Goal: Task Accomplishment & Management: Complete application form

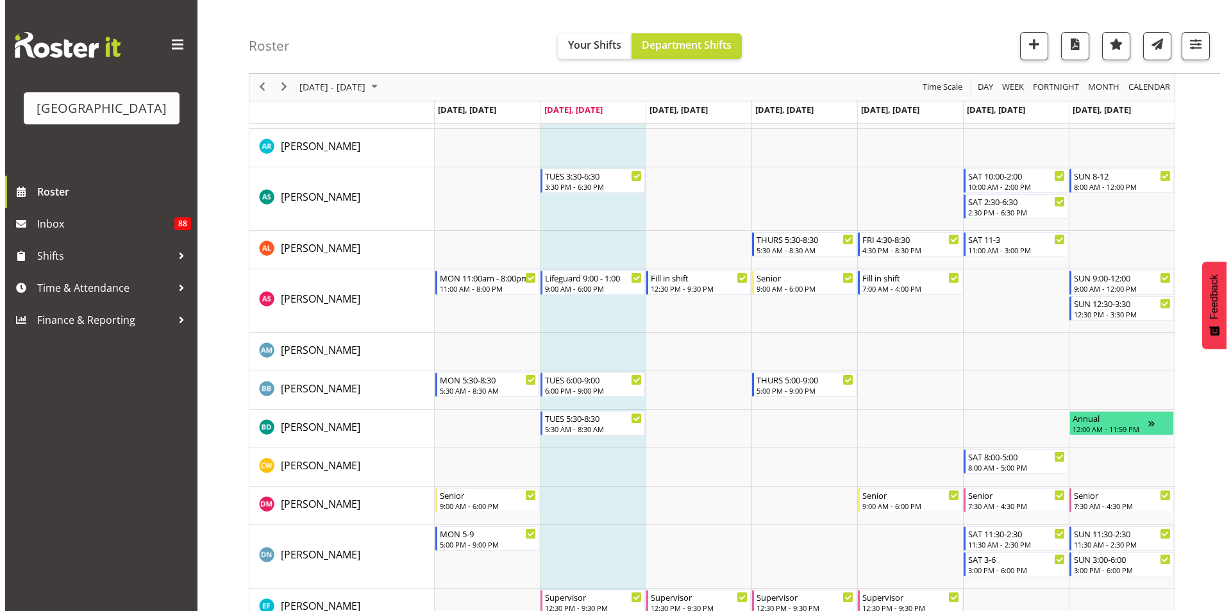
scroll to position [128, 0]
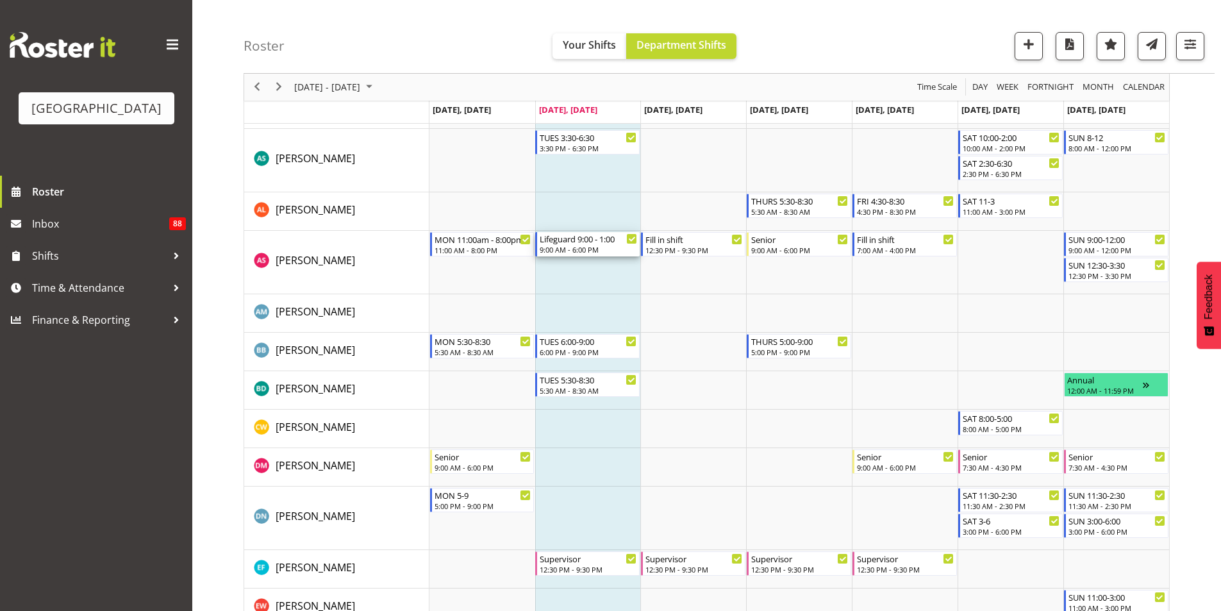
click at [593, 245] on div "Lifeguard 9:00 - 1:00 9:00 AM - 6:00 PM" at bounding box center [588, 244] width 97 height 24
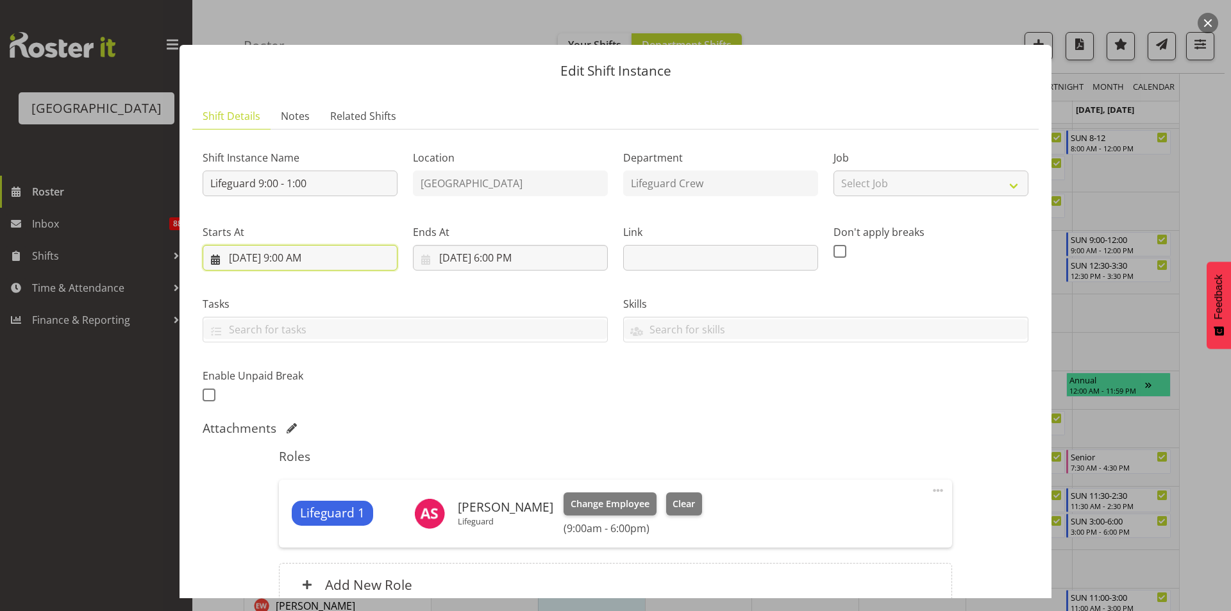
click at [356, 251] on input "8/19/2025, 9:00 AM" at bounding box center [300, 258] width 195 height 26
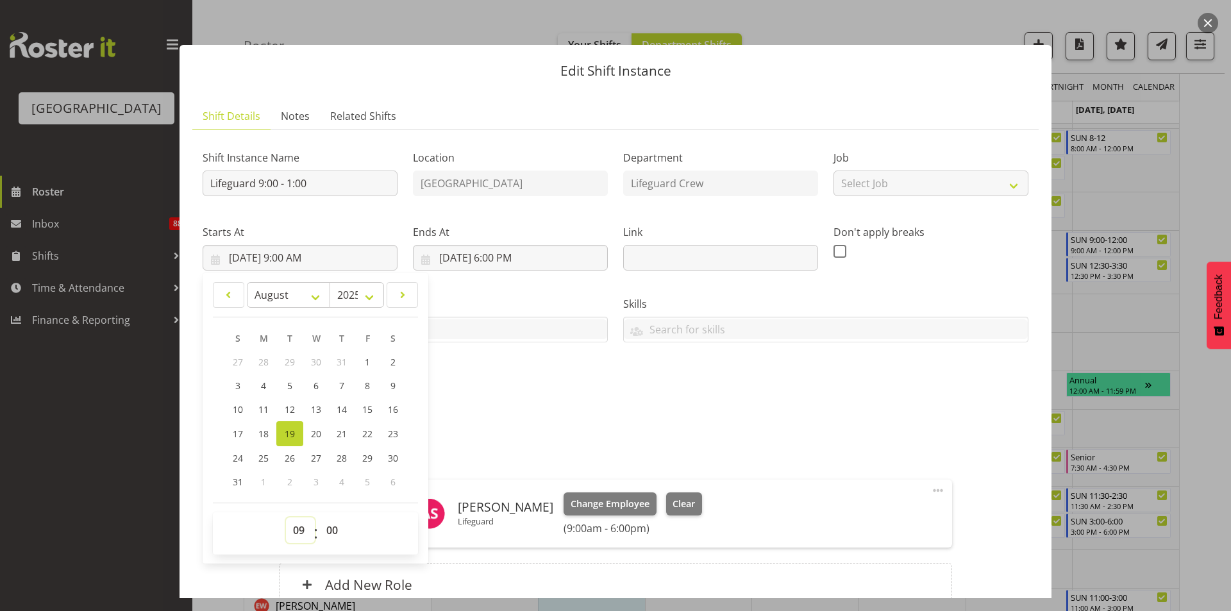
click at [303, 531] on select "00 01 02 03 04 05 06 07 08 09 10 11 12 13 14 15 16 17 18 19 20 21 22 23" at bounding box center [300, 530] width 29 height 26
select select "5"
click at [286, 517] on select "00 01 02 03 04 05 06 07 08 09 10 11 12 13 14 15 16 17 18 19 20 21 22 23" at bounding box center [300, 530] width 29 height 26
type input "8/19/2025, 5:00 AM"
click at [335, 526] on select "00 01 02 03 04 05 06 07 08 09 10 11 12 13 14 15 16 17 18 19 20 21 22 23 24 25 2…" at bounding box center [333, 530] width 29 height 26
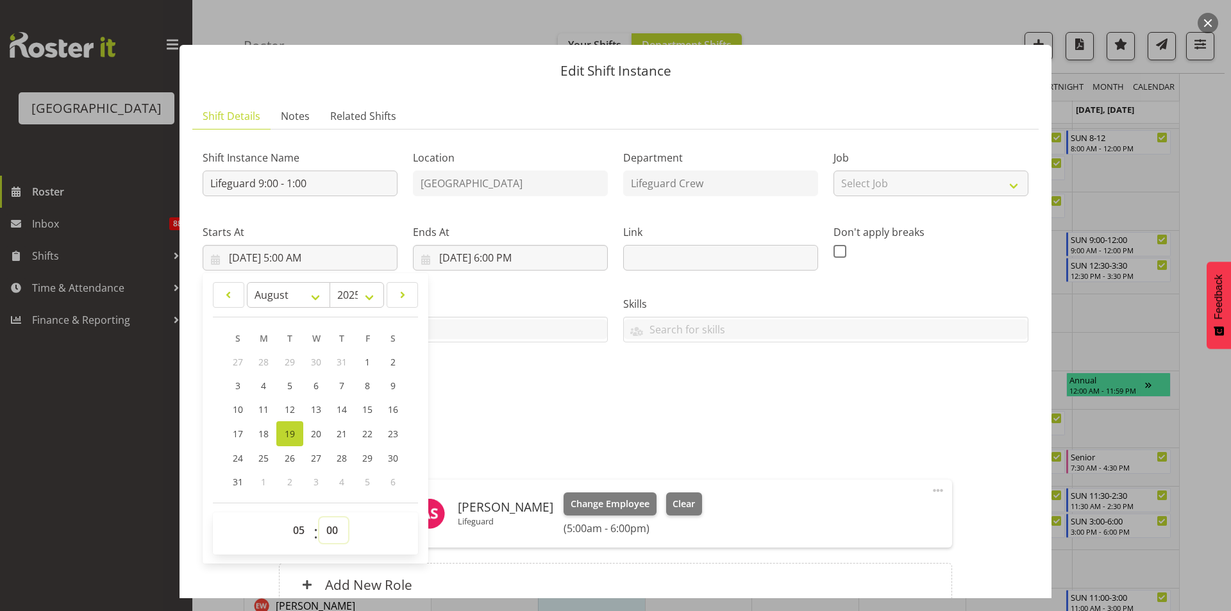
select select "20"
click at [319, 517] on select "00 01 02 03 04 05 06 07 08 09 10 11 12 13 14 15 16 17 18 19 20 21 22 23 24 25 2…" at bounding box center [333, 530] width 29 height 26
type input "8/19/2025, 5:20 AM"
click at [483, 401] on div "Shift Instance Name Lifeguard 9:00 - 1:00 Location Splash Palace Department Lif…" at bounding box center [615, 272] width 841 height 281
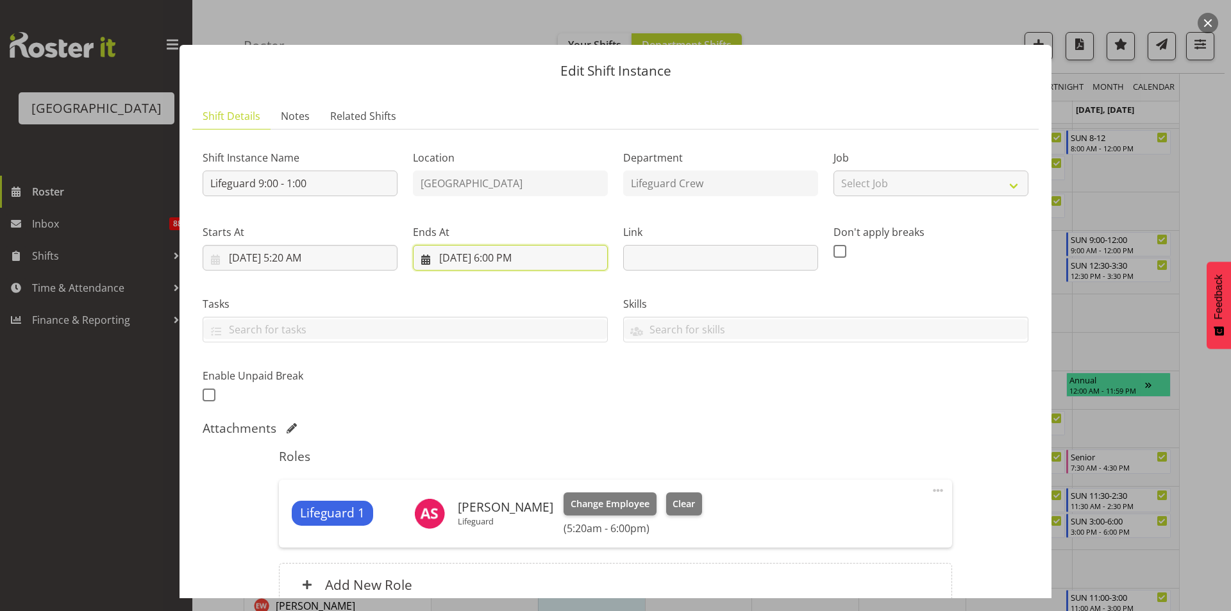
click at [526, 259] on input "8/19/2025, 6:00 PM" at bounding box center [510, 258] width 195 height 26
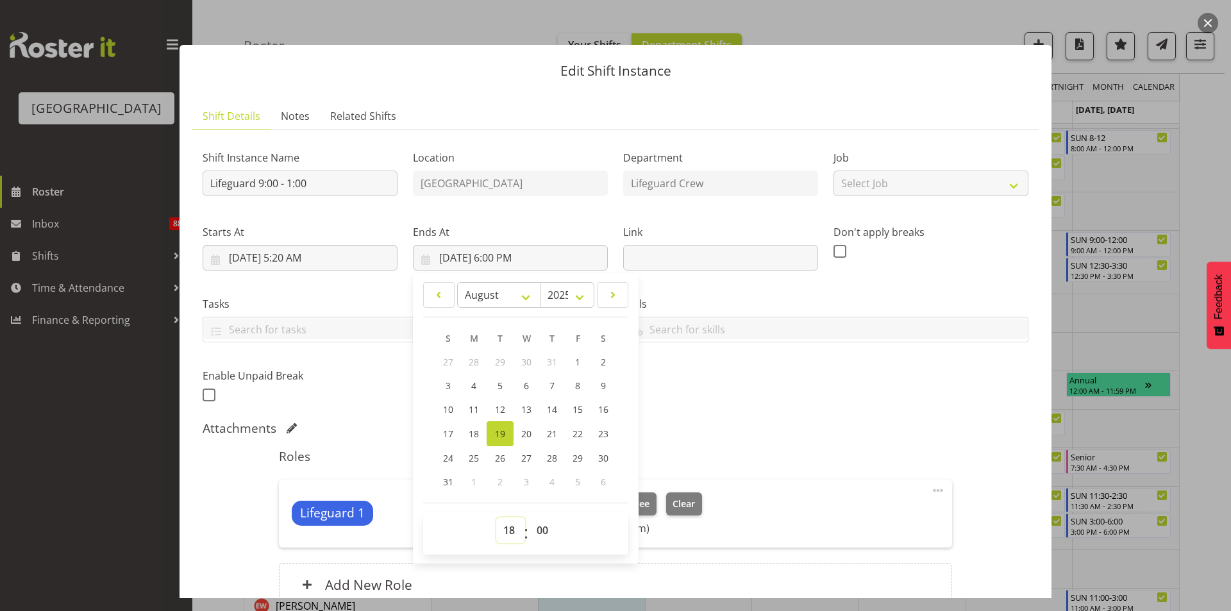
click at [497, 526] on select "00 01 02 03 04 05 06 07 08 09 10 11 12 13 14 15 16 17 18 19 20 21 22 23" at bounding box center [510, 530] width 29 height 26
select select "14"
click at [496, 517] on select "00 01 02 03 04 05 06 07 08 09 10 11 12 13 14 15 16 17 18 19 20 21 22 23" at bounding box center [510, 530] width 29 height 26
type input "8/19/2025, 2:00 PM"
click at [543, 530] on select "00 01 02 03 04 05 06 07 08 09 10 11 12 13 14 15 16 17 18 19 20 21 22 23 24 25 2…" at bounding box center [543, 530] width 29 height 26
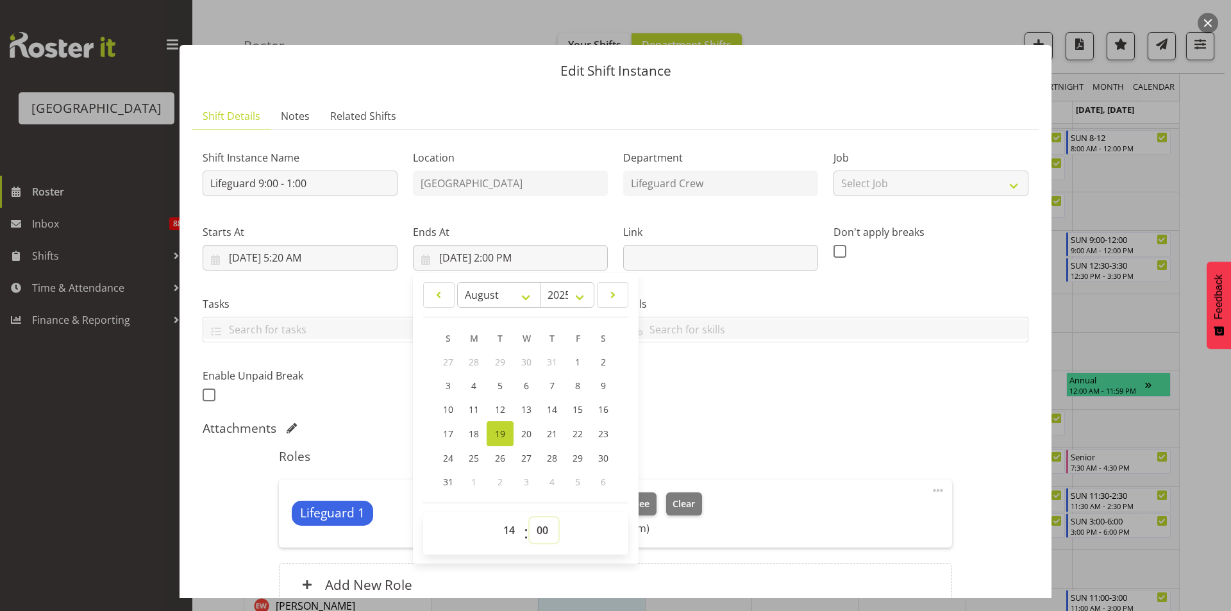
select select "20"
click at [529, 517] on select "00 01 02 03 04 05 06 07 08 09 10 11 12 13 14 15 16 17 18 19 20 21 22 23 24 25 2…" at bounding box center [543, 530] width 29 height 26
type input "8/19/2025, 2:20 PM"
click at [693, 395] on div "Shift Instance Name Lifeguard 9:00 - 1:00 Location Splash Palace Department Lif…" at bounding box center [615, 272] width 841 height 281
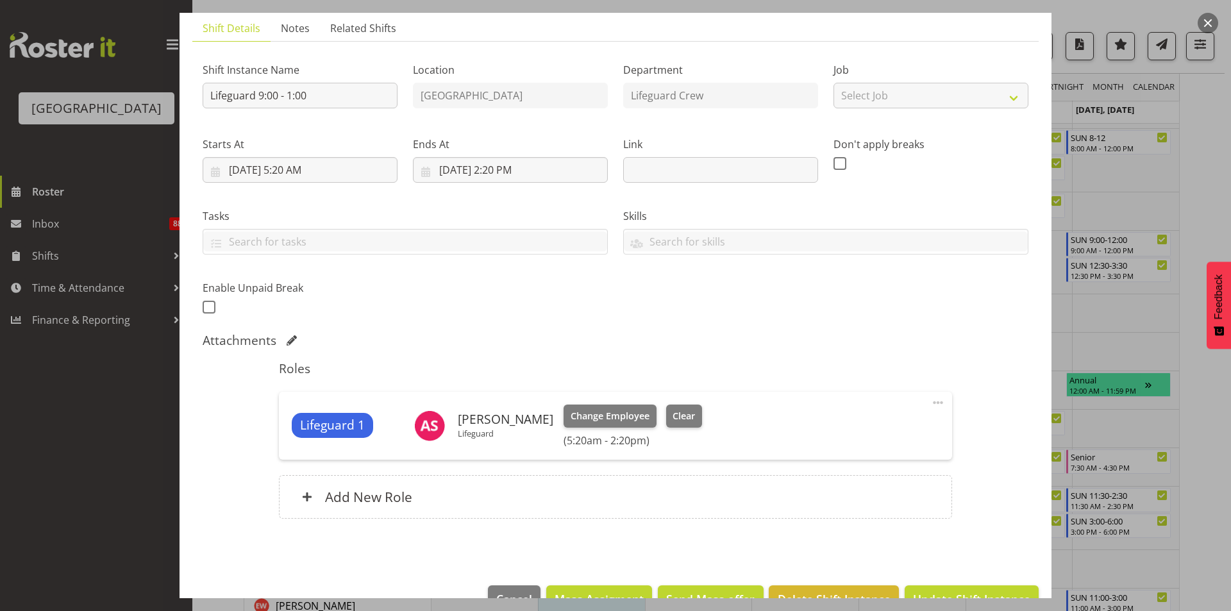
scroll to position [122, 0]
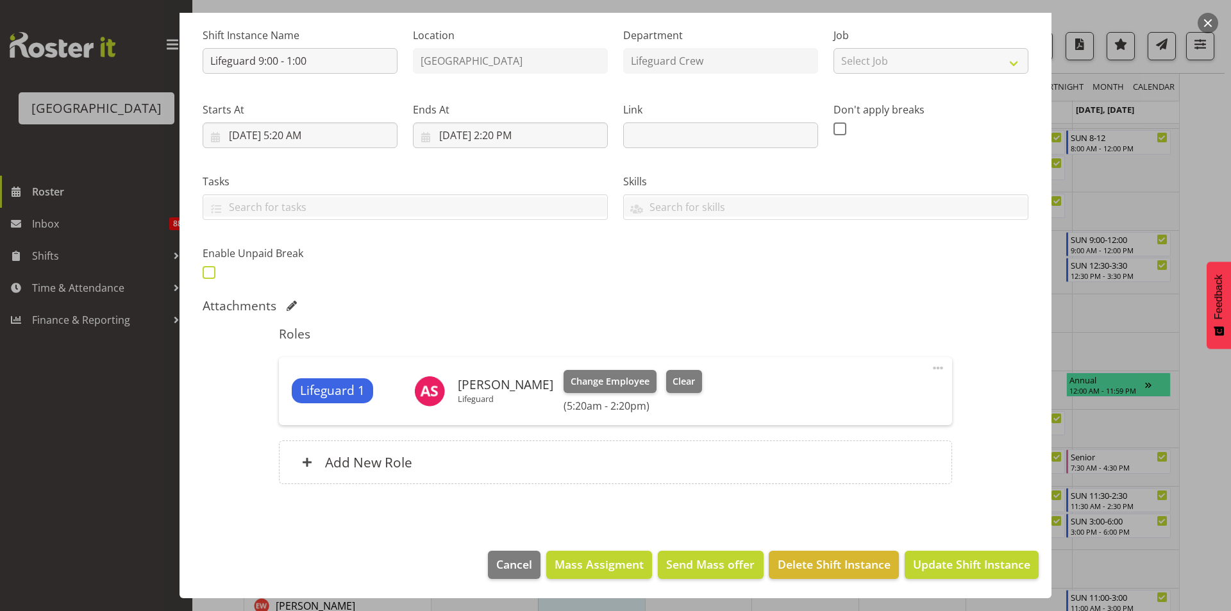
click at [211, 270] on span at bounding box center [209, 272] width 13 height 13
click at [211, 270] on input "checkbox" at bounding box center [207, 272] width 8 height 8
click at [210, 270] on span at bounding box center [209, 272] width 13 height 13
click at [210, 270] on input "checkbox" at bounding box center [207, 272] width 8 height 8
checkbox input "false"
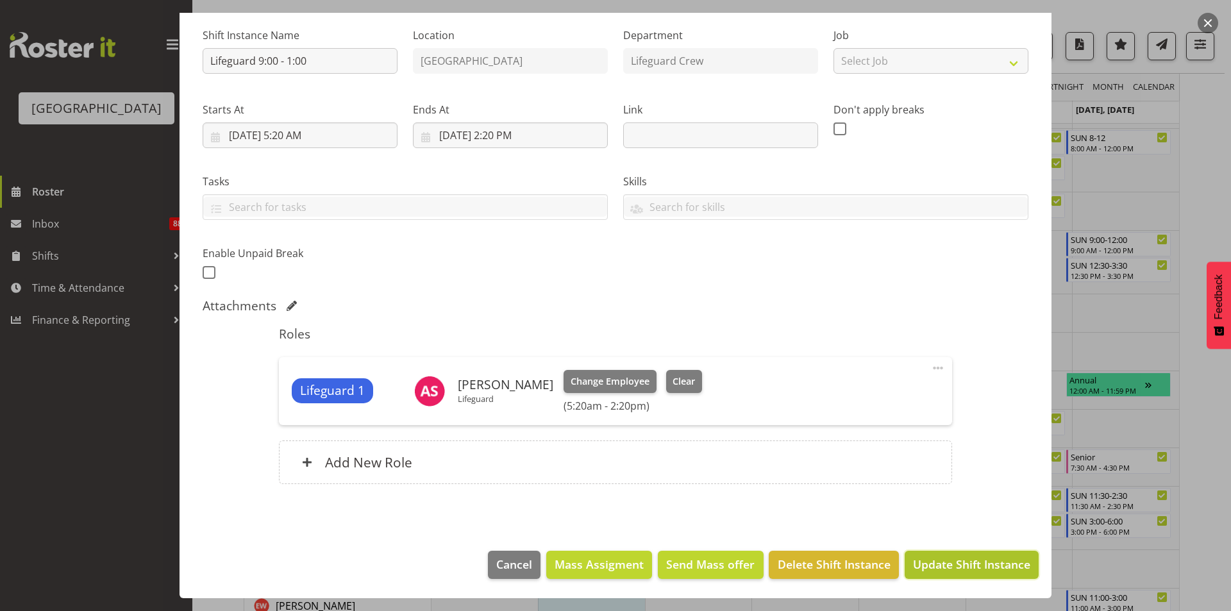
click at [969, 564] on span "Update Shift Instance" at bounding box center [971, 564] width 117 height 17
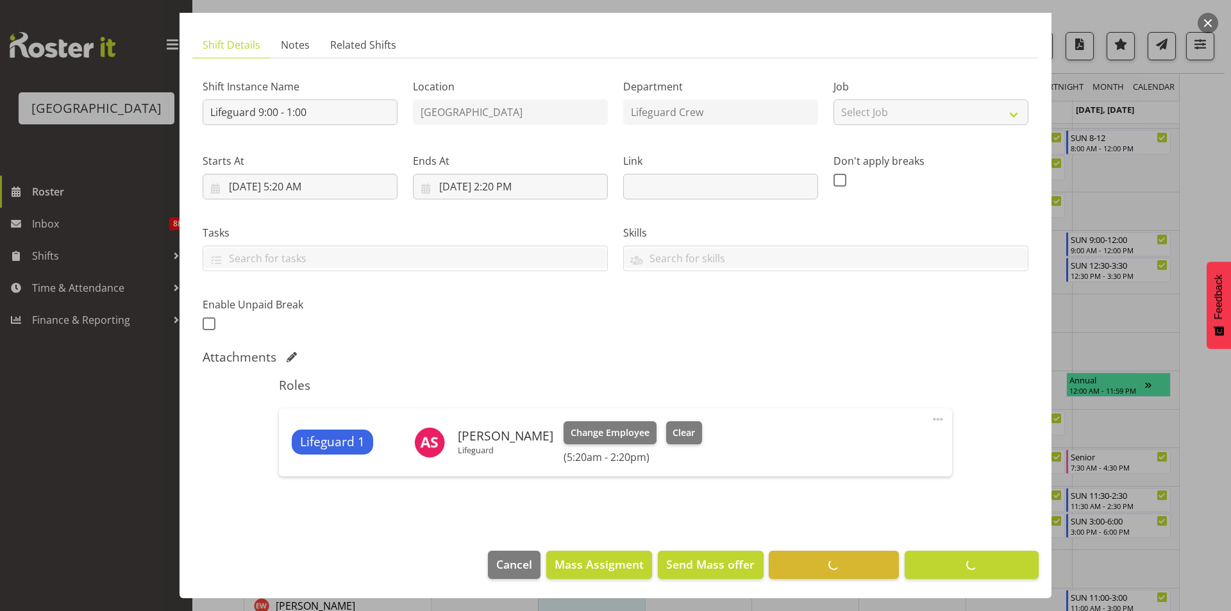
click at [937, 349] on div "Attachments" at bounding box center [615, 356] width 825 height 15
click at [1086, 205] on div at bounding box center [615, 305] width 1231 height 611
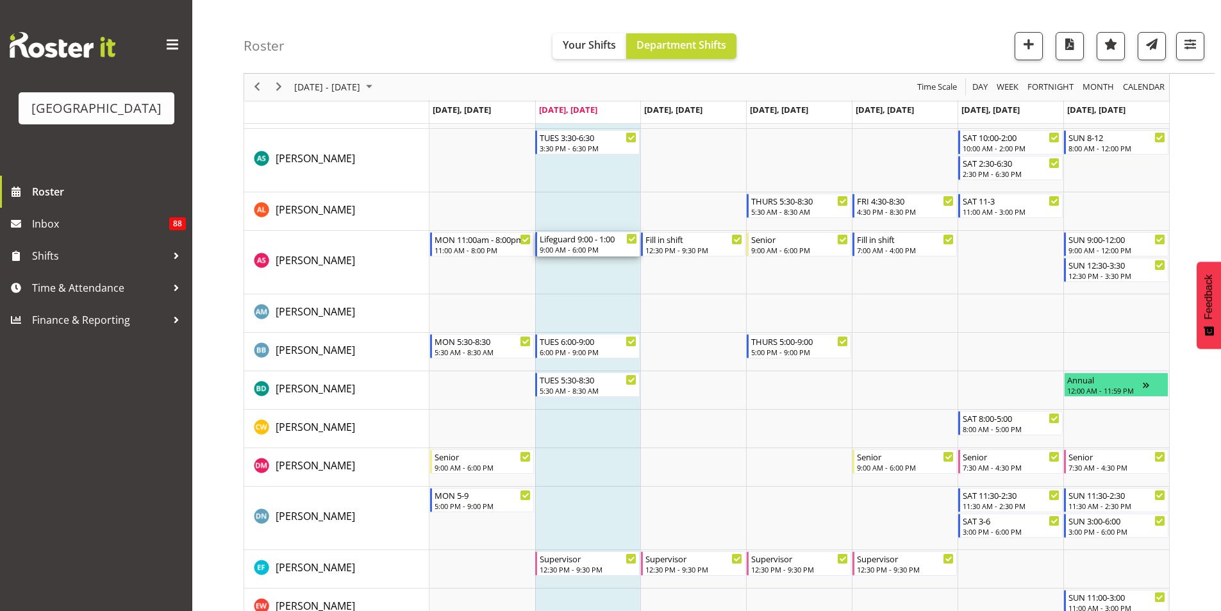
click at [594, 249] on div "9:00 AM - 6:00 PM" at bounding box center [588, 249] width 97 height 10
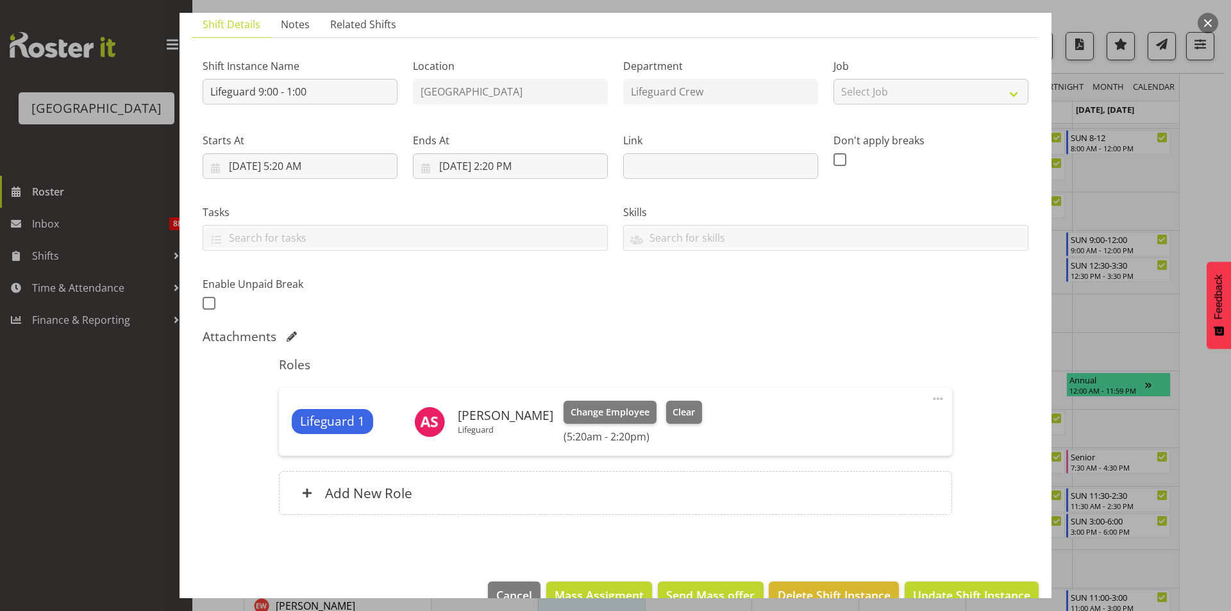
scroll to position [122, 0]
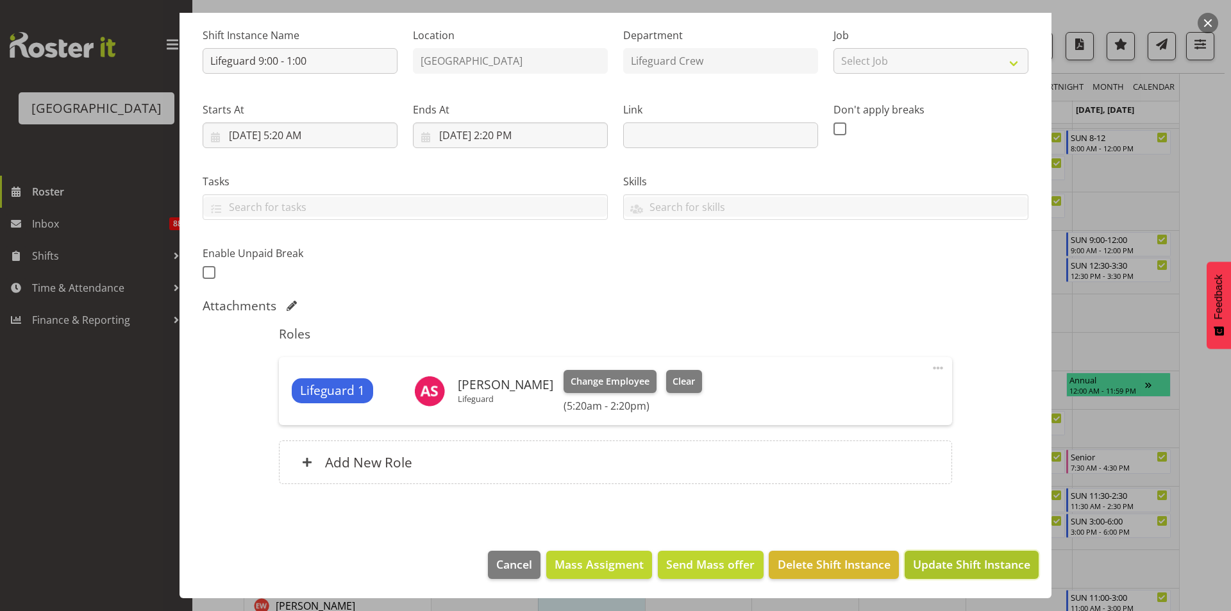
click at [979, 554] on button "Update Shift Instance" at bounding box center [971, 565] width 134 height 28
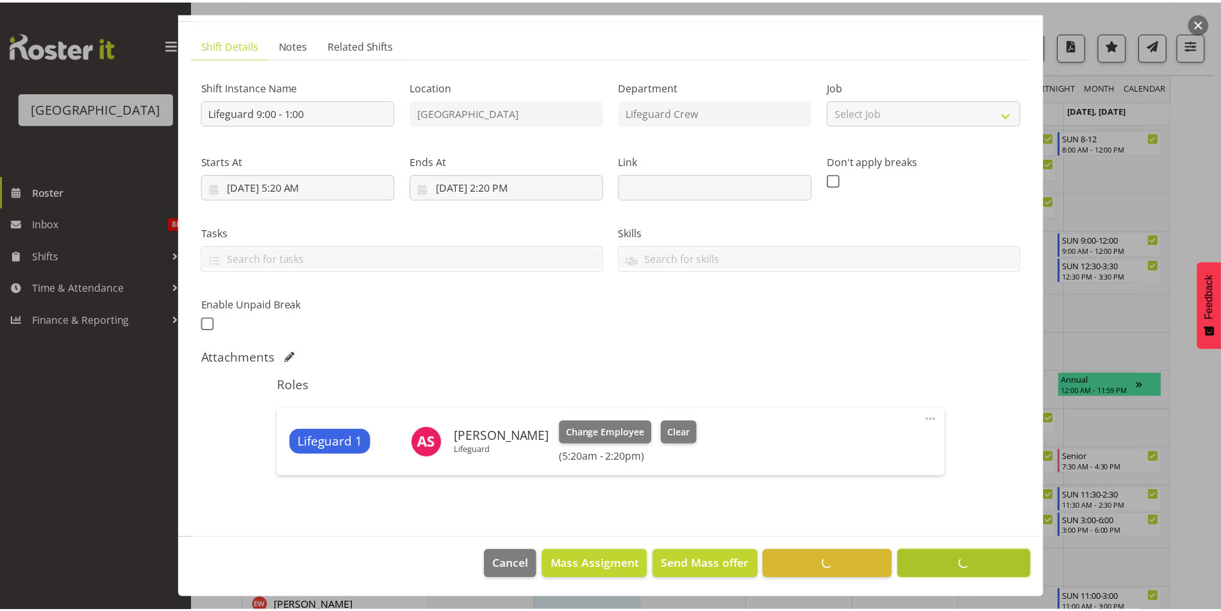
scroll to position [71, 0]
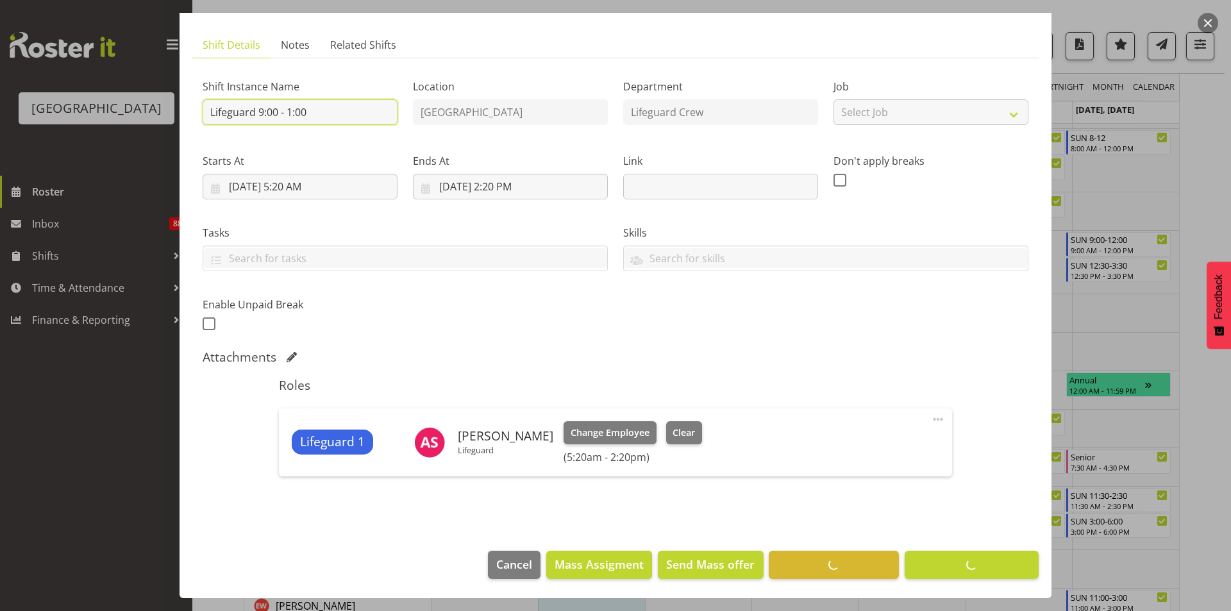
drag, startPoint x: 312, startPoint y: 111, endPoint x: 261, endPoint y: 108, distance: 51.4
click at [261, 108] on input "Lifeguard 9:00 - 1:00" at bounding box center [300, 112] width 195 height 26
type input "Lifeguard"
click at [873, 345] on div "Shift Instance Name Lifeguard Location Splash Palace Department Lifeguard Crew …" at bounding box center [615, 284] width 825 height 431
click at [1186, 25] on div at bounding box center [615, 305] width 1231 height 611
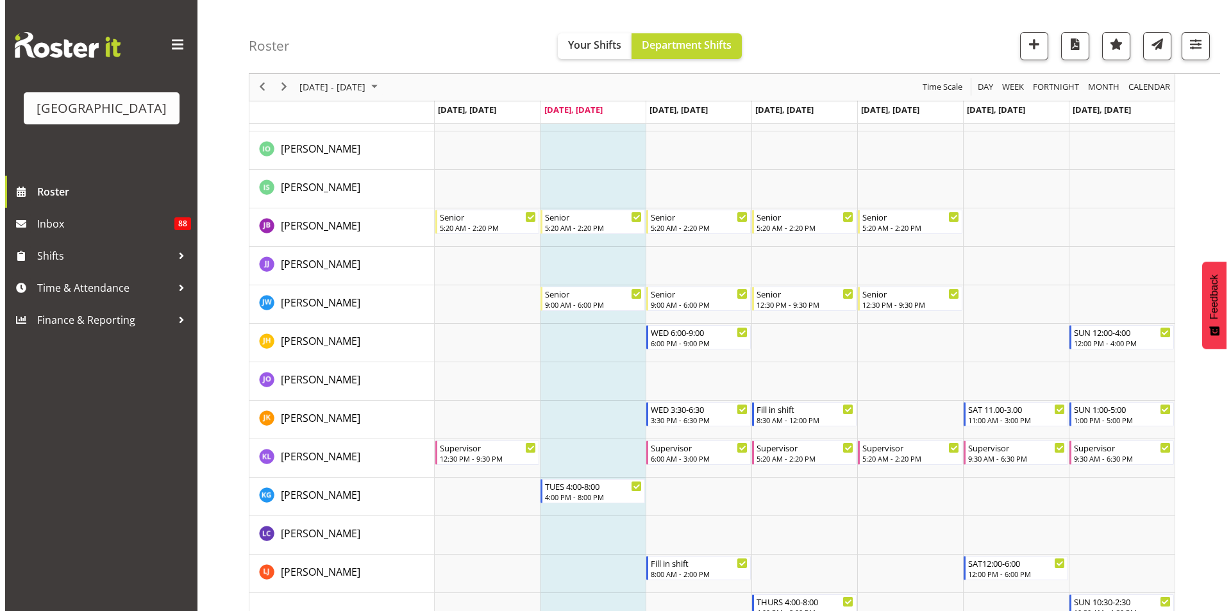
scroll to position [769, 0]
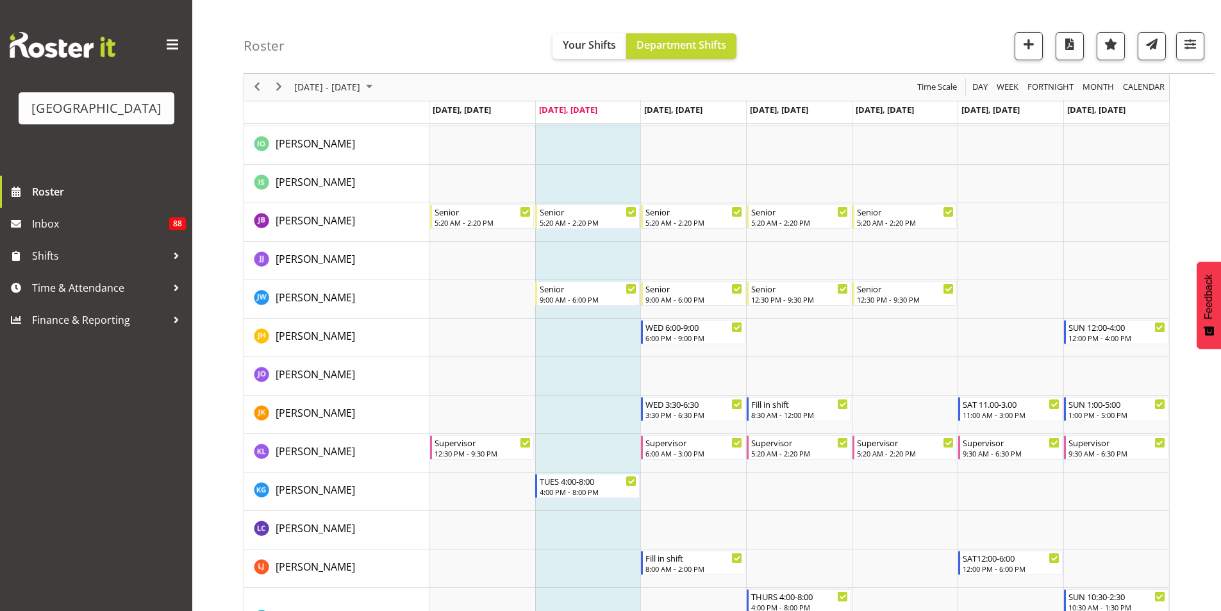
click at [557, 416] on td "Timeline Week of August 19, 2025" at bounding box center [588, 414] width 106 height 38
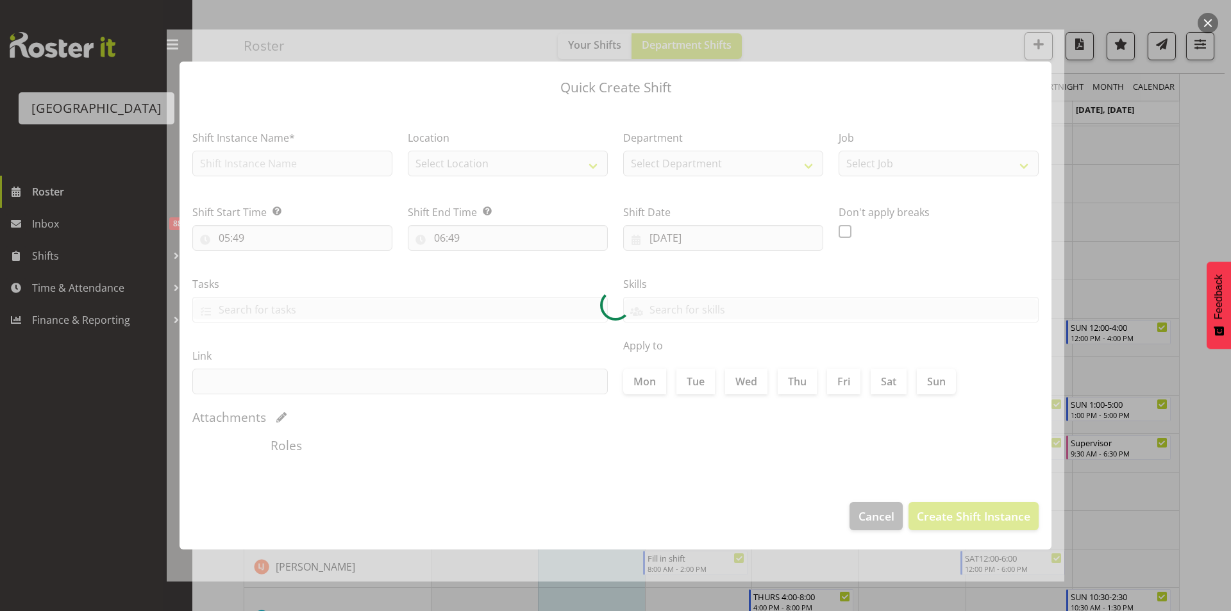
checkbox input "true"
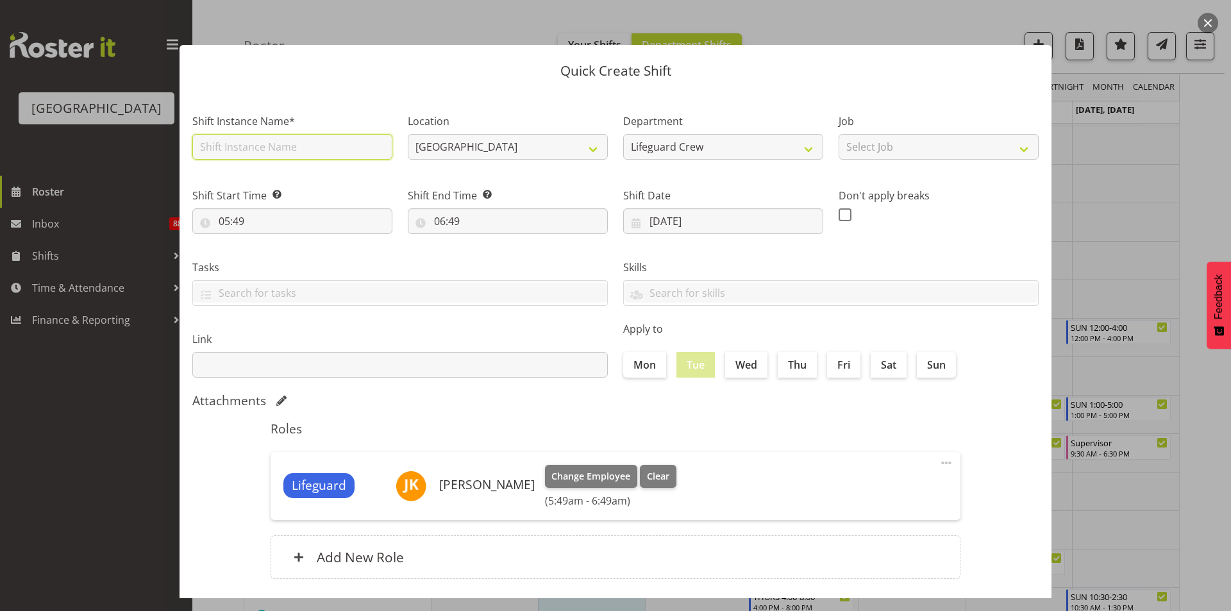
click at [286, 142] on input "text" at bounding box center [292, 147] width 200 height 26
type input "Lifeguard"
click at [287, 84] on header "Quick Create Shift" at bounding box center [615, 68] width 872 height 46
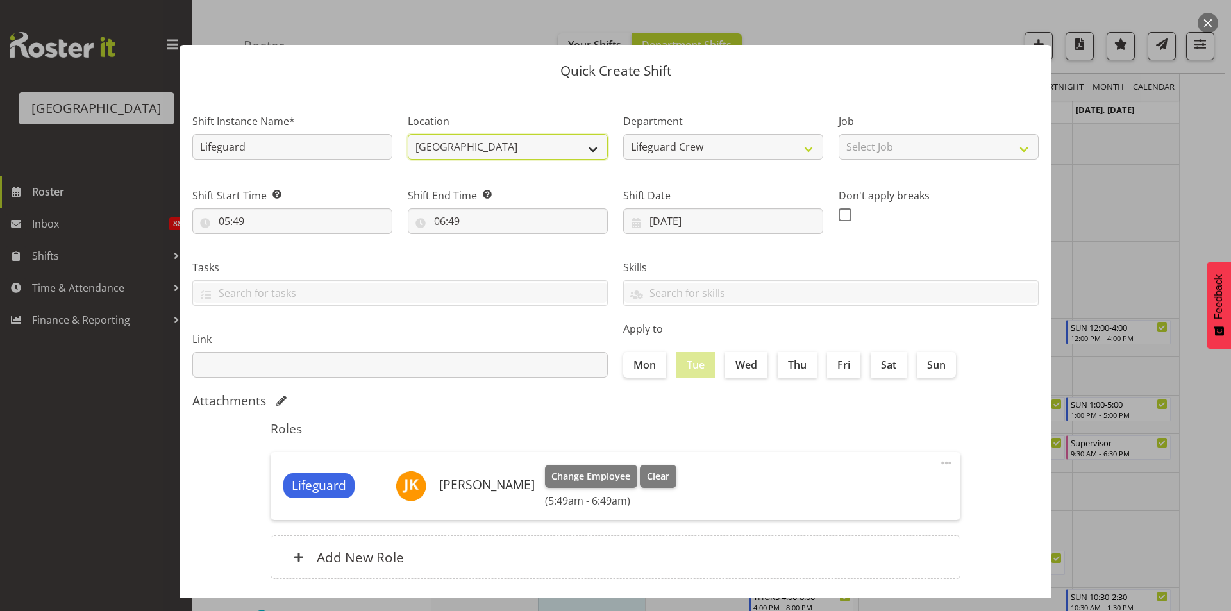
click at [497, 142] on select "[GEOGRAPHIC_DATA]" at bounding box center [508, 147] width 200 height 26
click at [504, 113] on label "Location" at bounding box center [508, 120] width 200 height 15
click at [310, 220] on input "05:49" at bounding box center [292, 221] width 200 height 26
click at [277, 250] on select "00 01 02 03 04 05 06 07 08 09 10 11 12 13 14 15 16 17 18 19 20 21 22 23" at bounding box center [279, 255] width 29 height 26
select select "10"
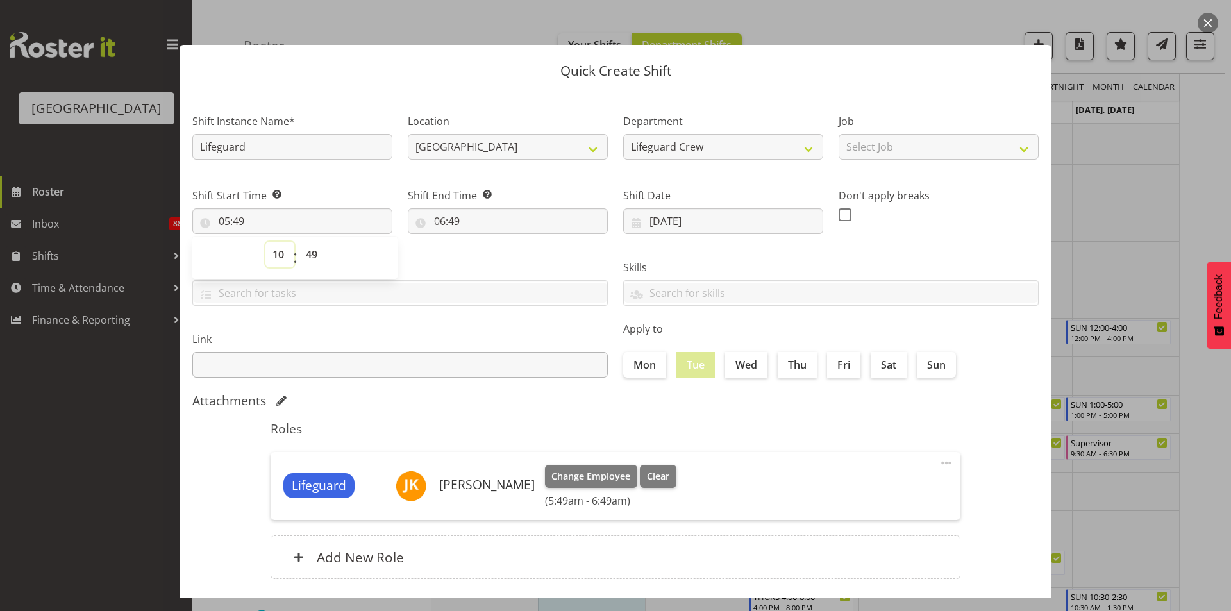
click at [265, 242] on select "00 01 02 03 04 05 06 07 08 09 10 11 12 13 14 15 16 17 18 19 20 21 22 23" at bounding box center [279, 255] width 29 height 26
type input "10:49"
click at [306, 252] on select "00 01 02 03 04 05 06 07 08 09 10 11 12 13 14 15 16 17 18 19 20 21 22 23 24 25 2…" at bounding box center [313, 255] width 29 height 26
select select "0"
click at [299, 242] on select "00 01 02 03 04 05 06 07 08 09 10 11 12 13 14 15 16 17 18 19 20 21 22 23 24 25 2…" at bounding box center [313, 255] width 29 height 26
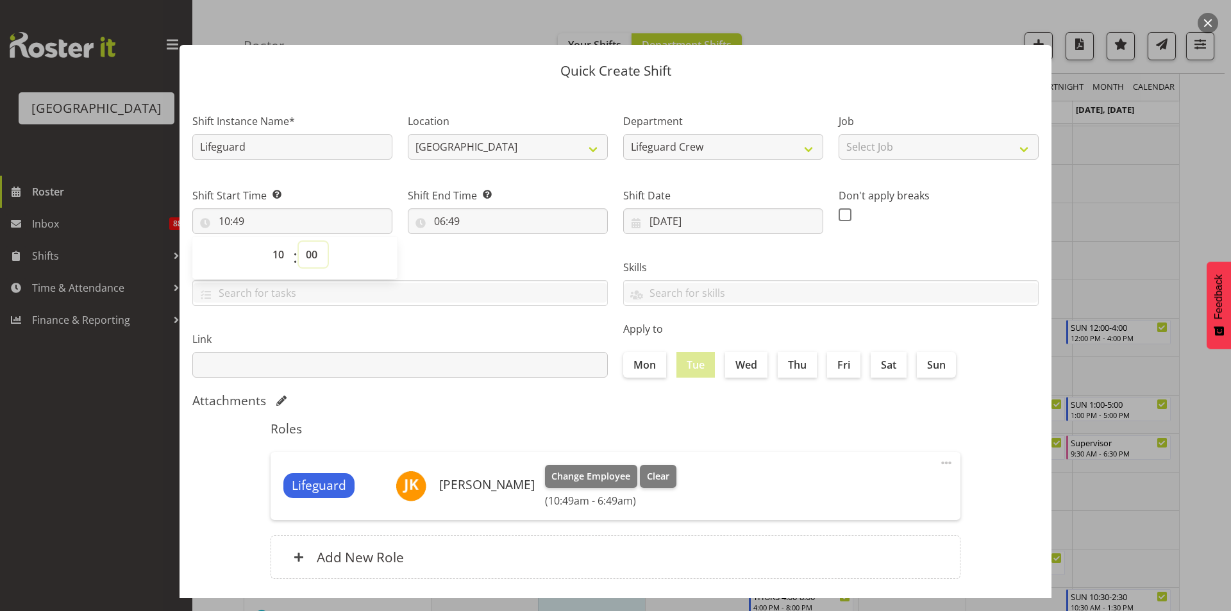
type input "10:00"
click at [440, 220] on input "06:49" at bounding box center [508, 221] width 200 height 26
click at [463, 217] on input "06:49" at bounding box center [508, 221] width 200 height 26
click at [449, 221] on input "06:49" at bounding box center [508, 221] width 200 height 26
click at [495, 257] on select "00 01 02 03 04 05 06 07 08 09 10 11 12 13 14 15 16 17 18 19 20 21 22 23" at bounding box center [495, 255] width 29 height 26
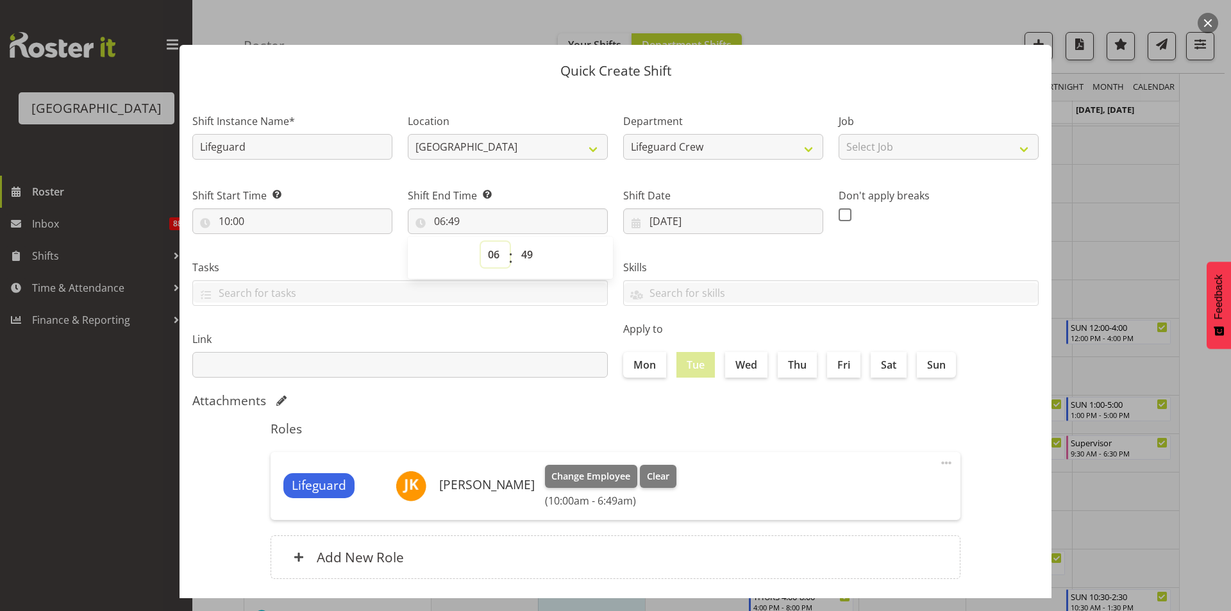
select select "14"
click at [481, 242] on select "00 01 02 03 04 05 06 07 08 09 10 11 12 13 14 15 16 17 18 19 20 21 22 23" at bounding box center [495, 255] width 29 height 26
type input "14:49"
click at [524, 255] on select "00 01 02 03 04 05 06 07 08 09 10 11 12 13 14 15 16 17 18 19 20 21 22 23 24 25 2…" at bounding box center [528, 255] width 29 height 26
select select "0"
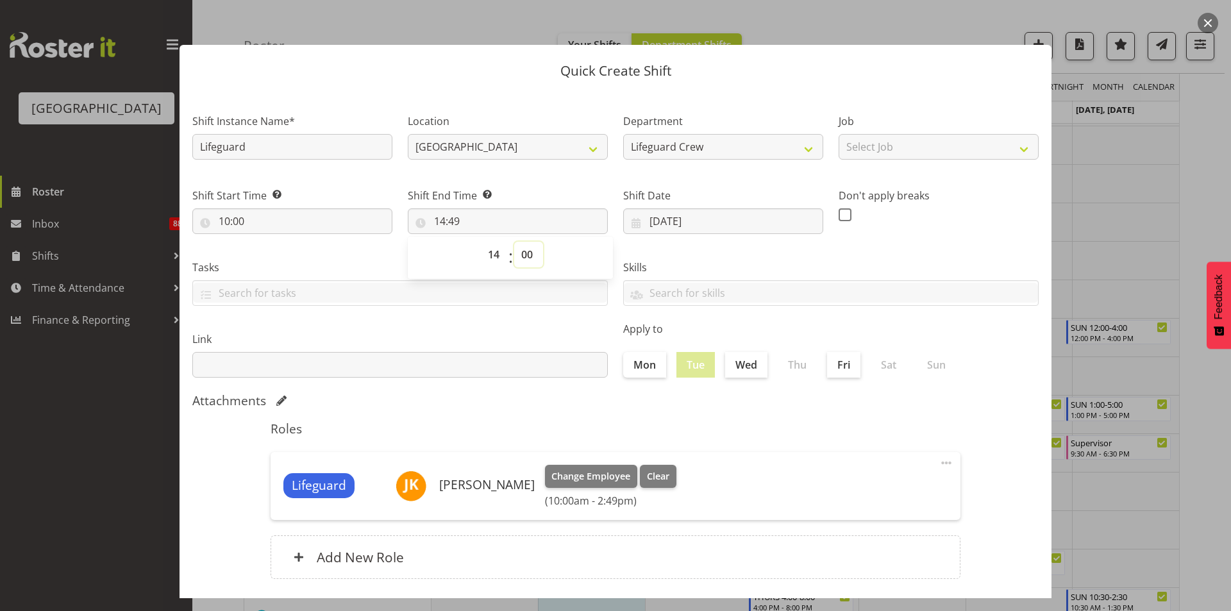
click at [514, 242] on select "00 01 02 03 04 05 06 07 08 09 10 11 12 13 14 15 16 17 18 19 20 21 22 23 24 25 2…" at bounding box center [528, 255] width 29 height 26
type input "14:00"
click at [516, 326] on div "Link" at bounding box center [400, 349] width 431 height 72
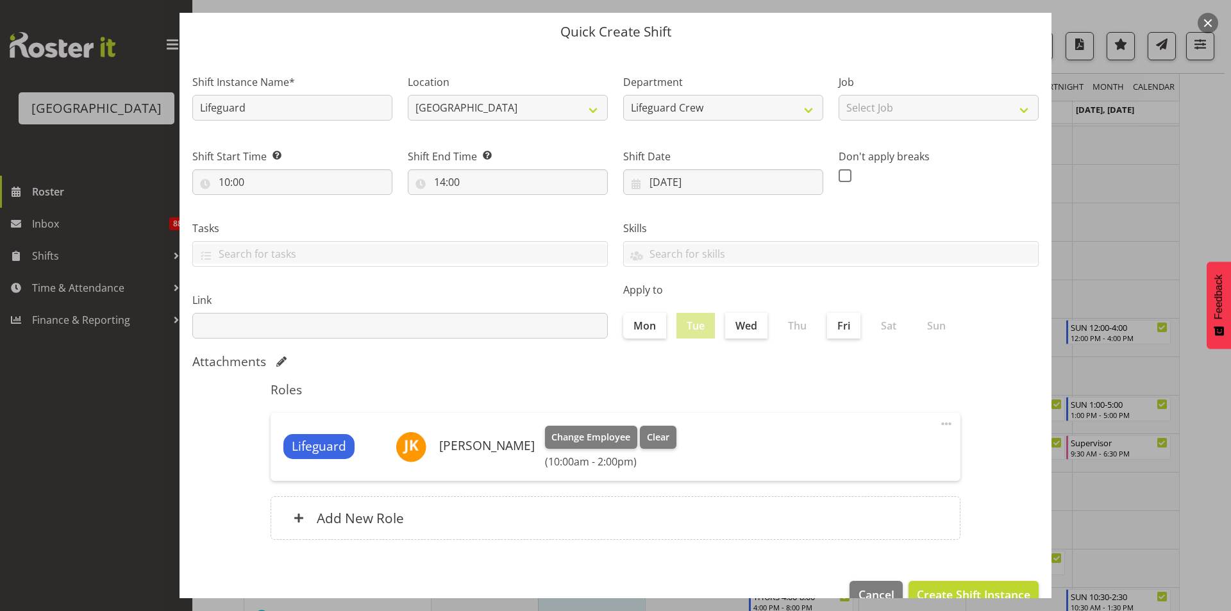
scroll to position [69, 0]
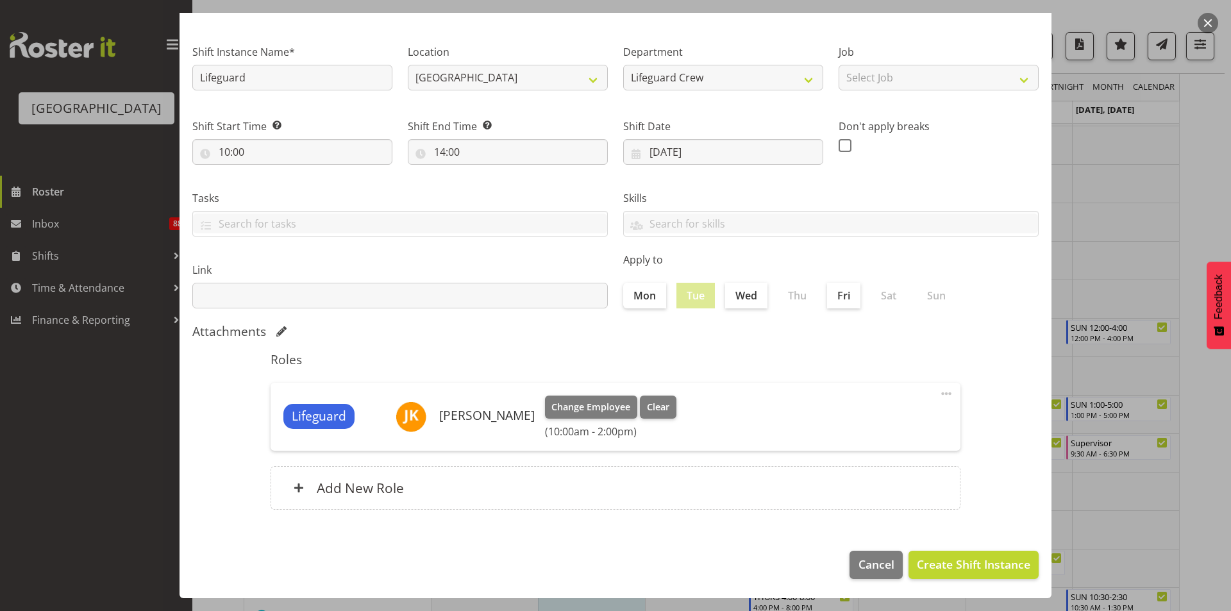
click at [576, 510] on div "Roles Lifeguard Joshua Keen Change Employee Clear (10:00am - 2:00pm) Edit Delet…" at bounding box center [615, 434] width 705 height 181
click at [930, 563] on span "Create Shift Instance" at bounding box center [972, 564] width 113 height 17
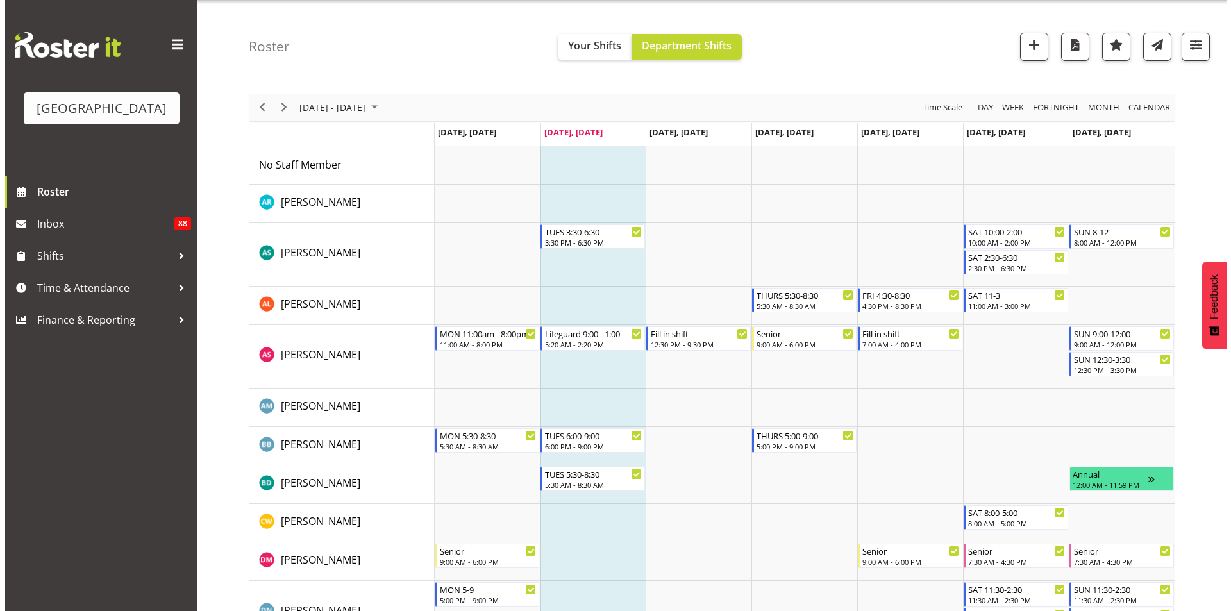
scroll to position [64, 0]
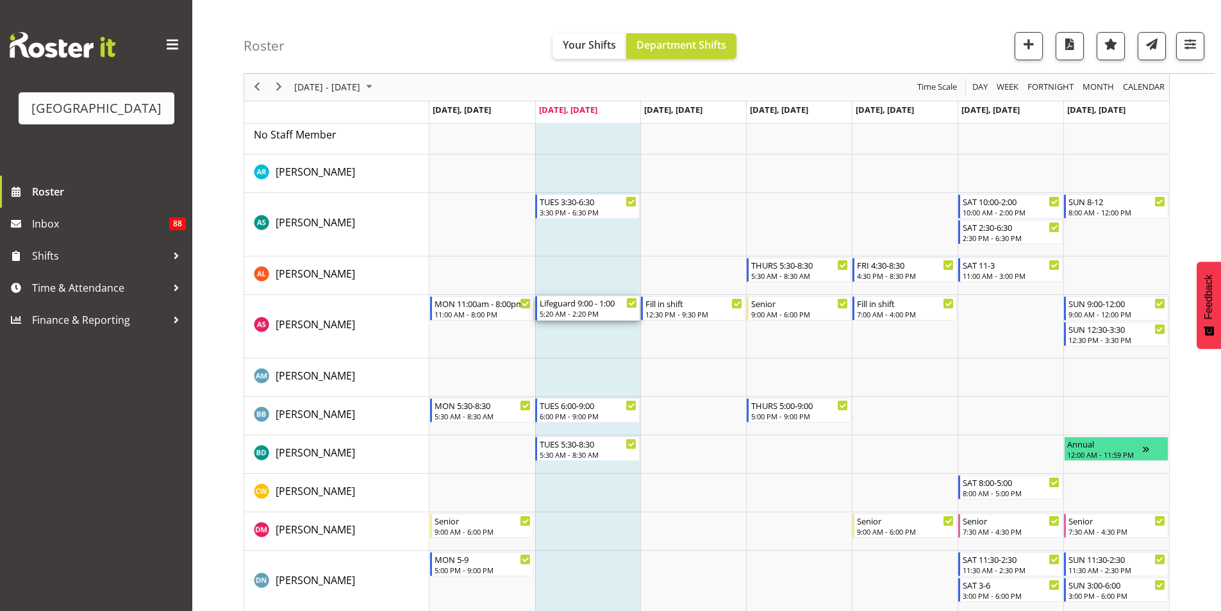
click at [595, 310] on div "5:20 AM - 2:20 PM" at bounding box center [588, 313] width 97 height 10
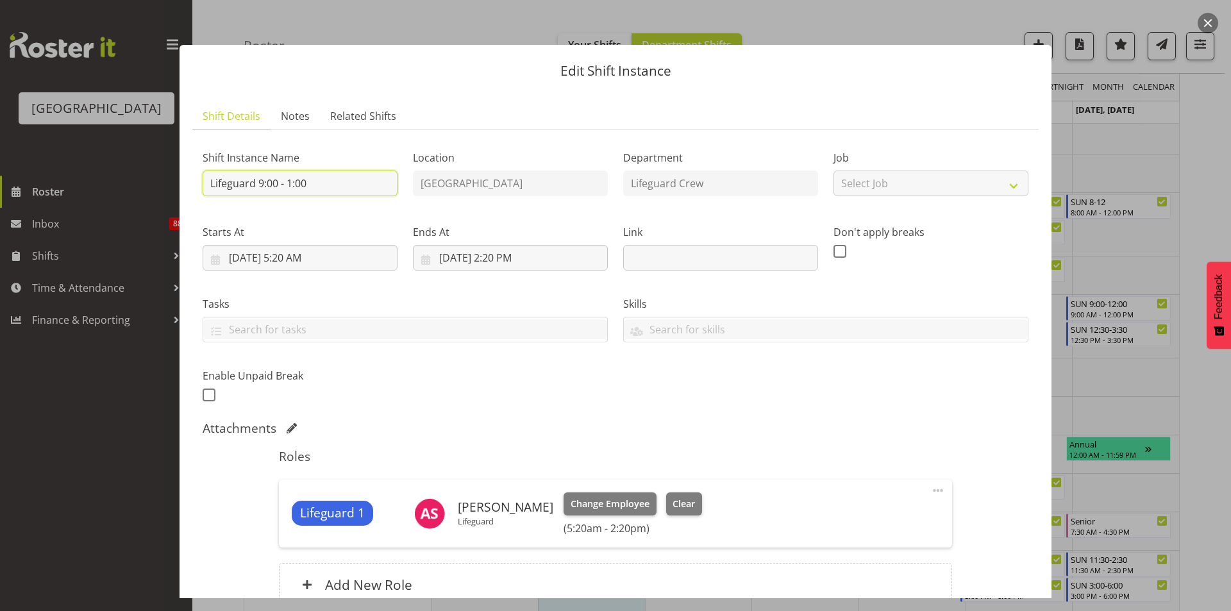
drag, startPoint x: 331, startPoint y: 178, endPoint x: 258, endPoint y: 171, distance: 74.0
click at [258, 171] on input "Lifeguard 9:00 - 1:00" at bounding box center [300, 183] width 195 height 26
type input "Lifeguard"
click at [673, 445] on div "Roles Lifeguard 1 Alex Sansom Lifeguard Change Employee Clear (5:20am - 2:20pm)…" at bounding box center [615, 531] width 688 height 181
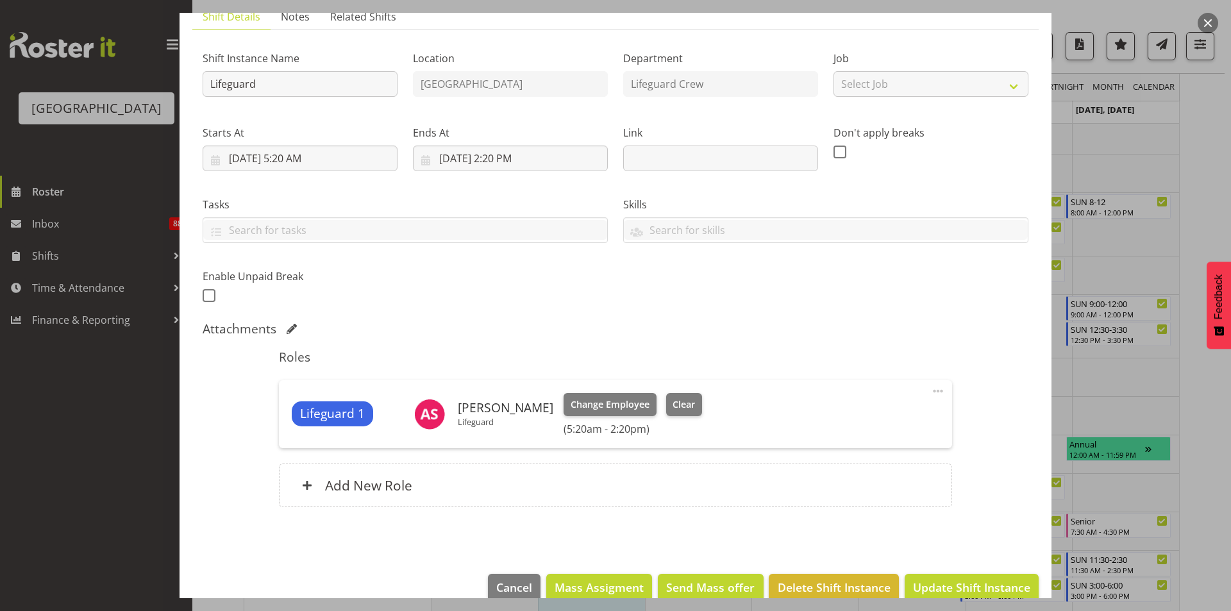
scroll to position [122, 0]
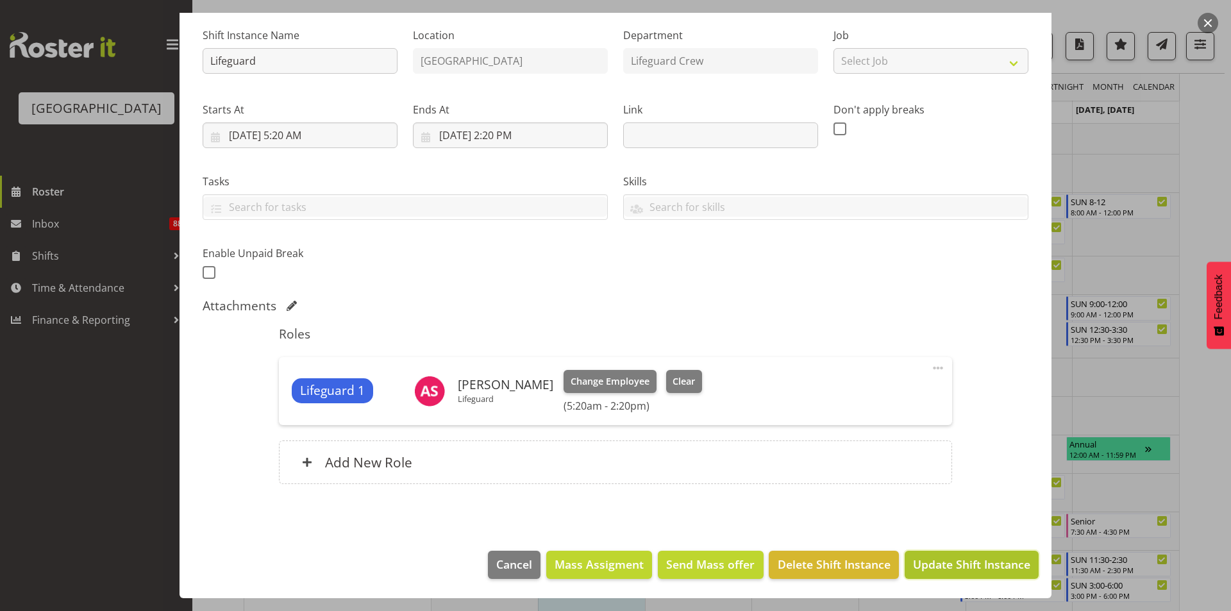
click at [971, 562] on span "Update Shift Instance" at bounding box center [971, 564] width 117 height 17
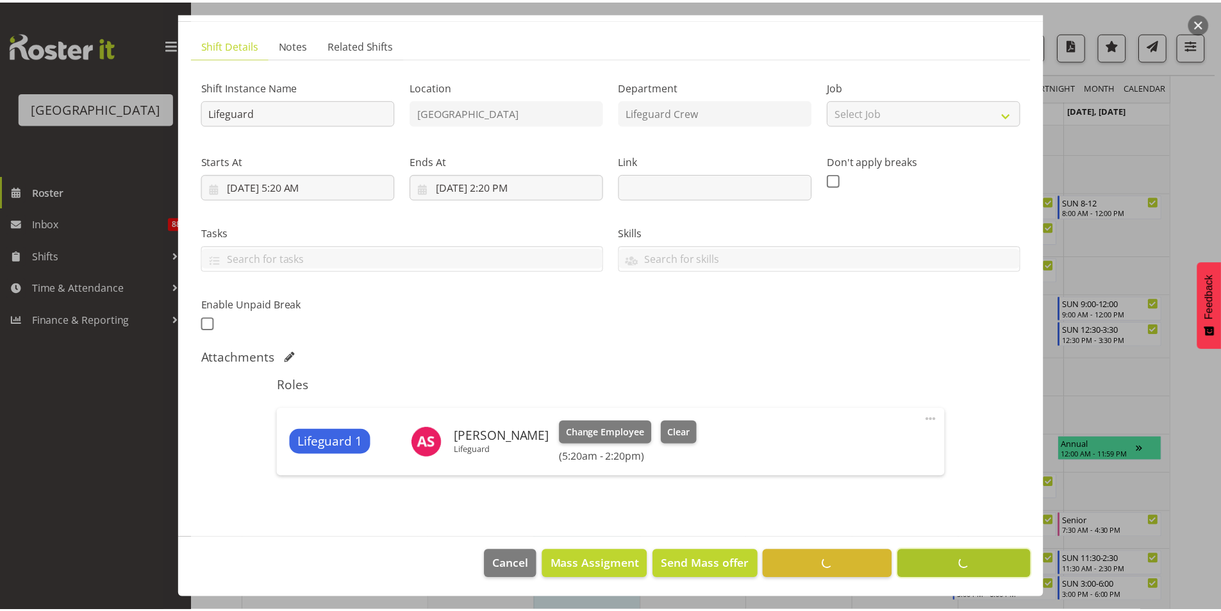
scroll to position [71, 0]
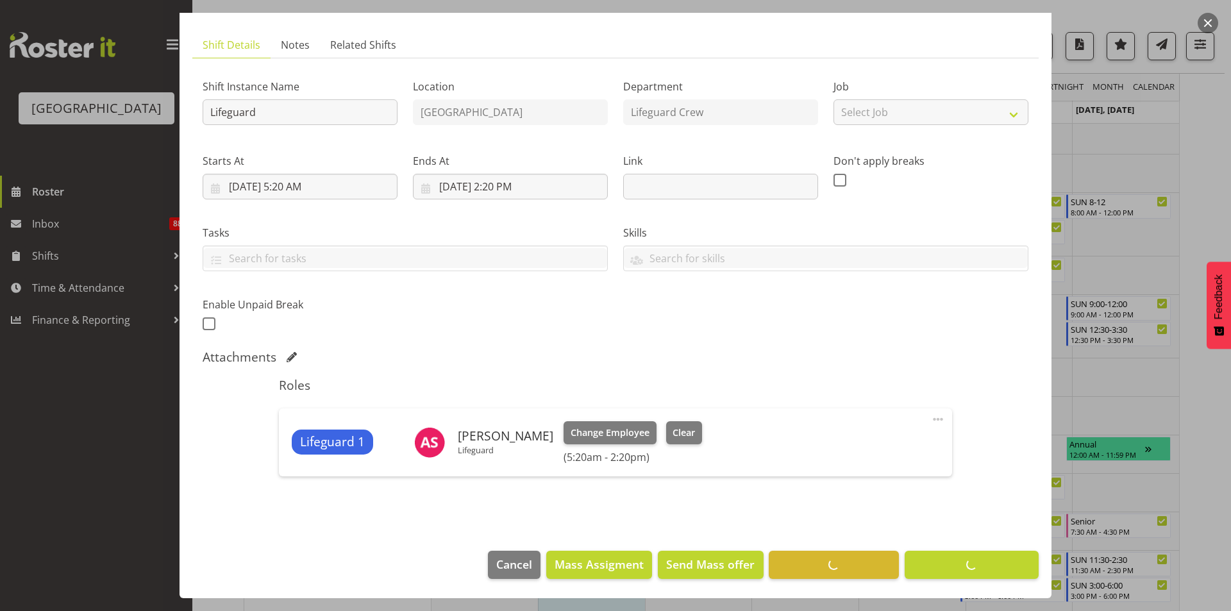
click at [1116, 245] on div at bounding box center [615, 305] width 1231 height 611
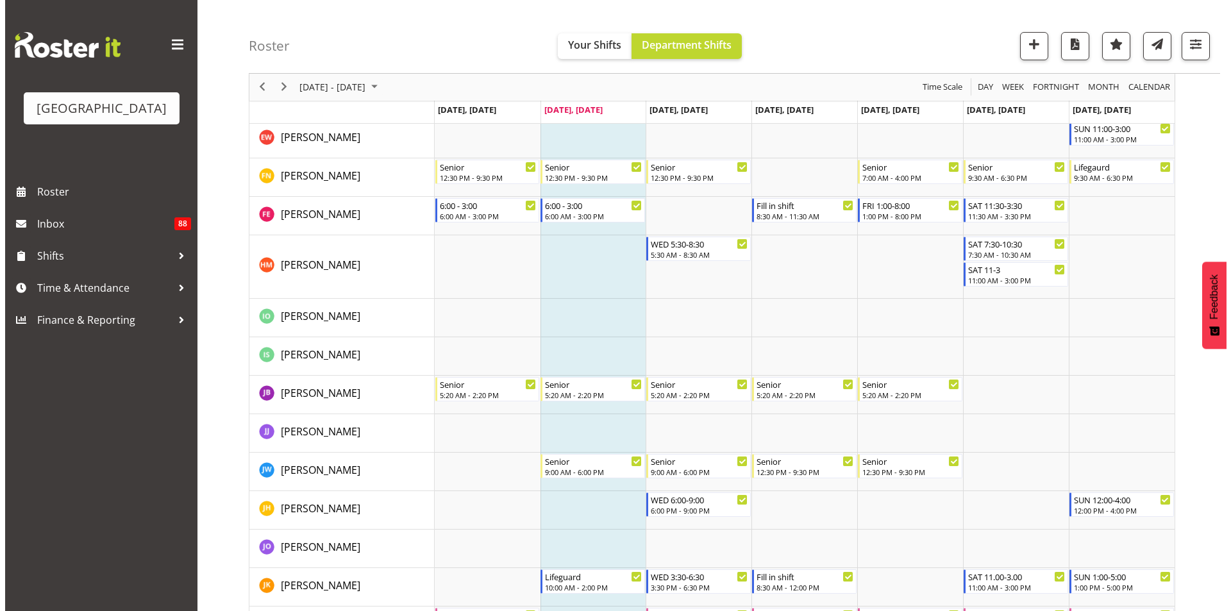
scroll to position [661, 0]
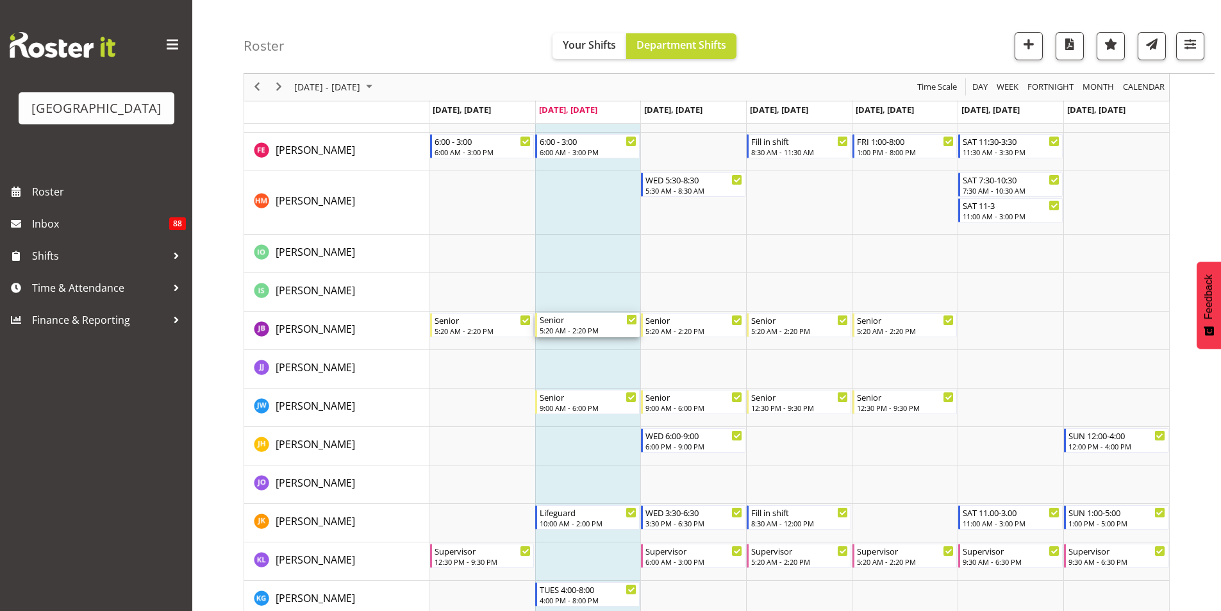
click at [567, 320] on div "Senior" at bounding box center [588, 319] width 97 height 13
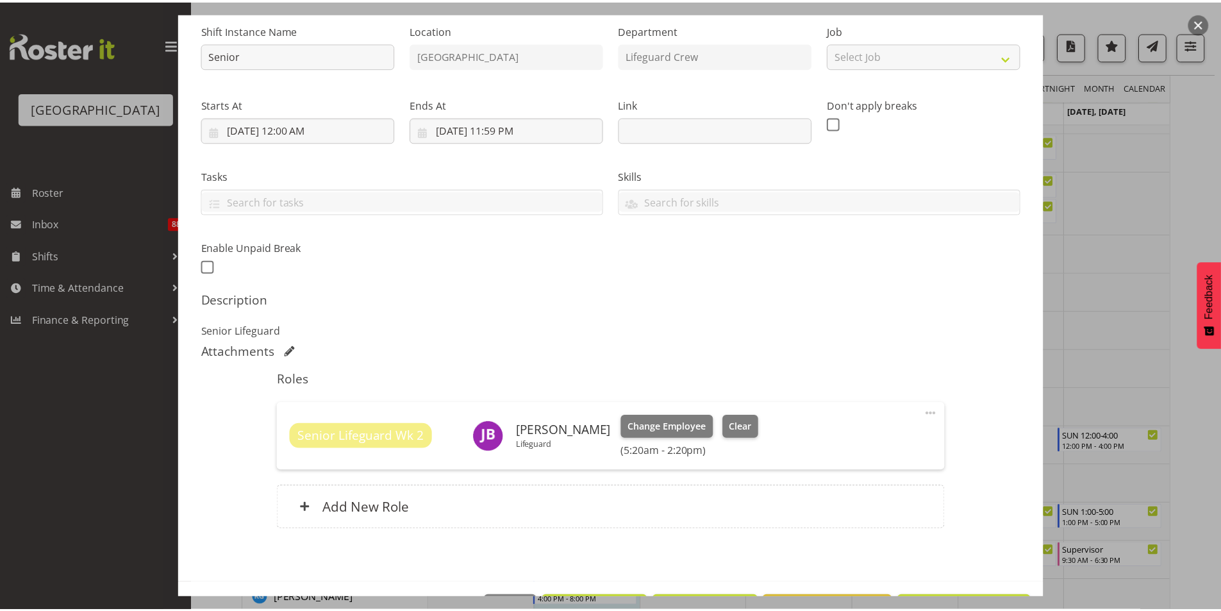
scroll to position [0, 0]
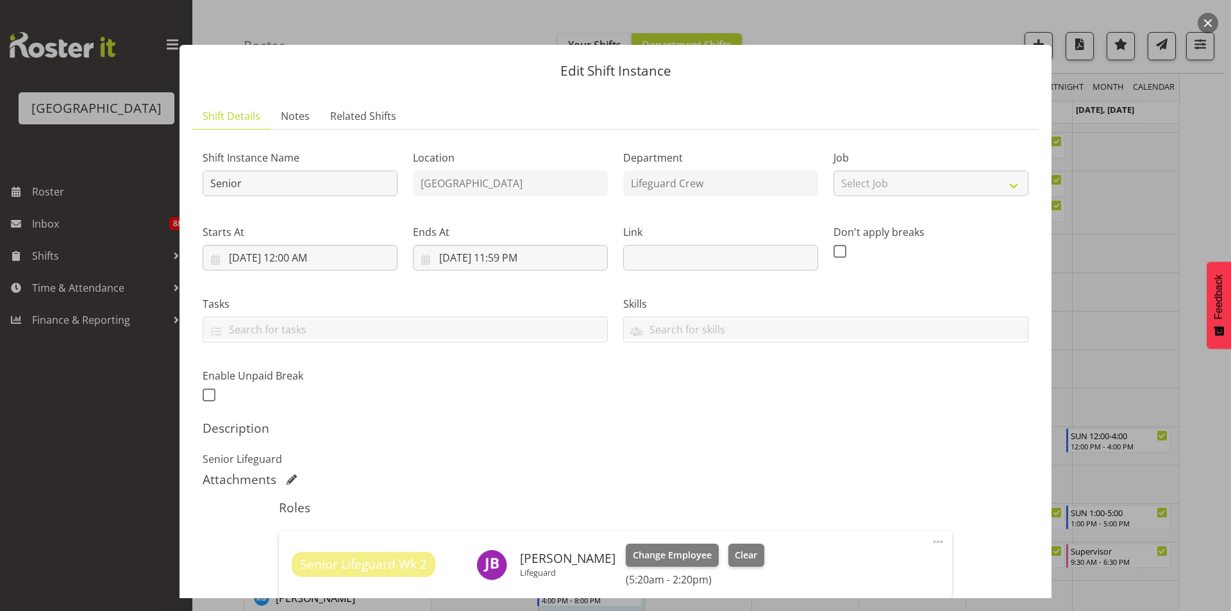
click at [1200, 18] on button "button" at bounding box center [1207, 23] width 21 height 21
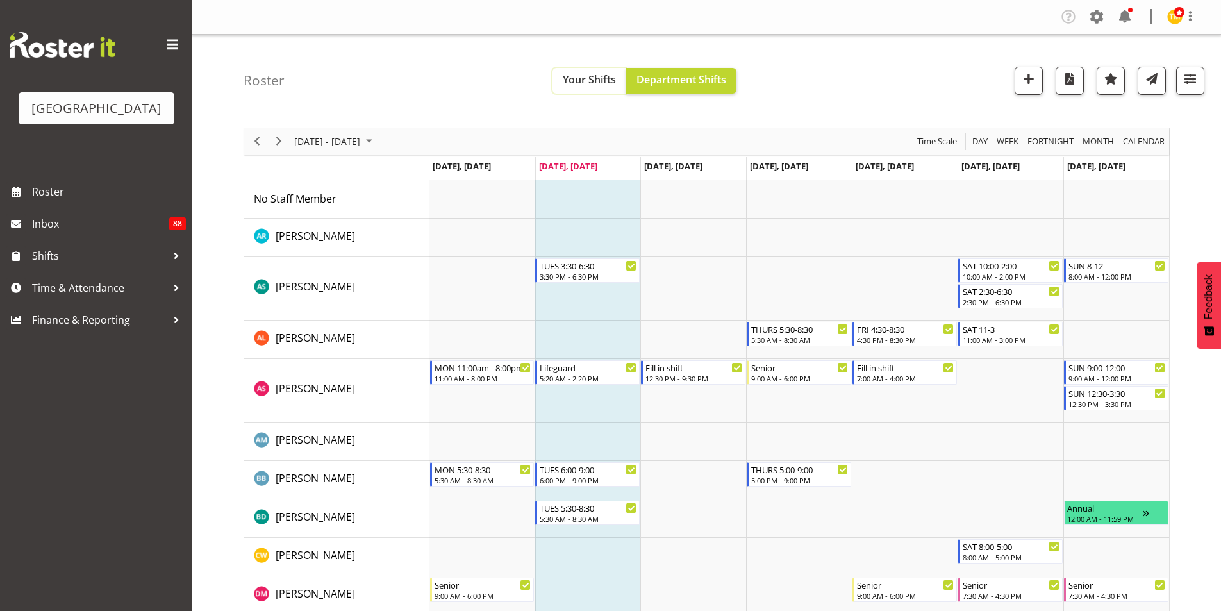
click at [604, 85] on span "Your Shifts" at bounding box center [589, 79] width 53 height 14
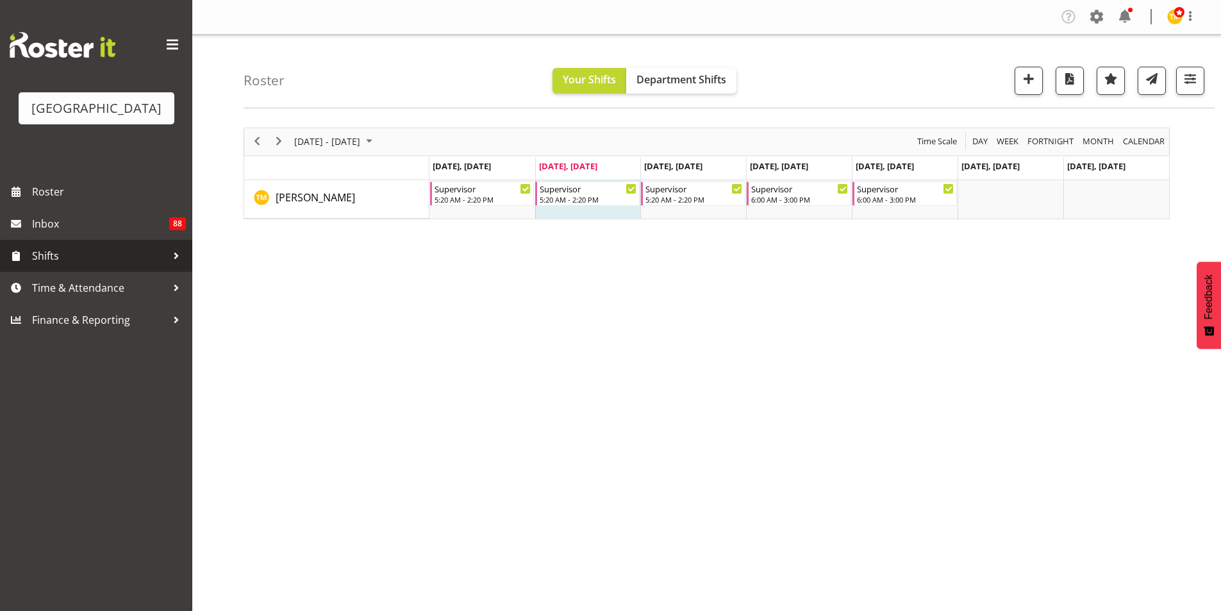
click at [88, 259] on span "Shifts" at bounding box center [99, 255] width 135 height 19
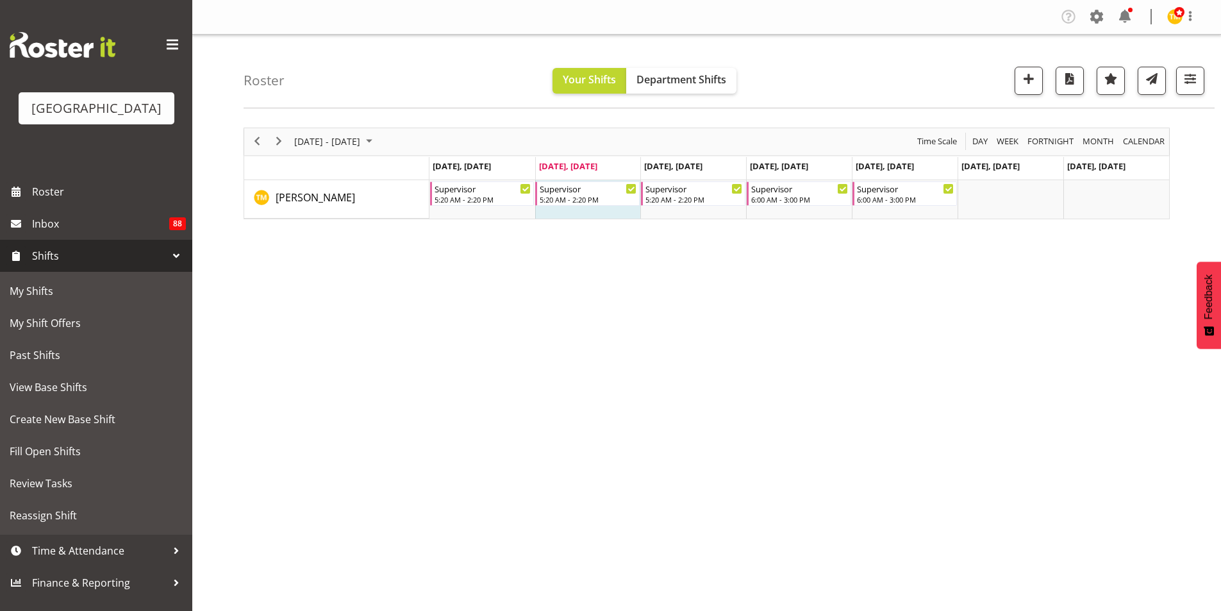
click at [88, 259] on span "Shifts" at bounding box center [99, 255] width 135 height 19
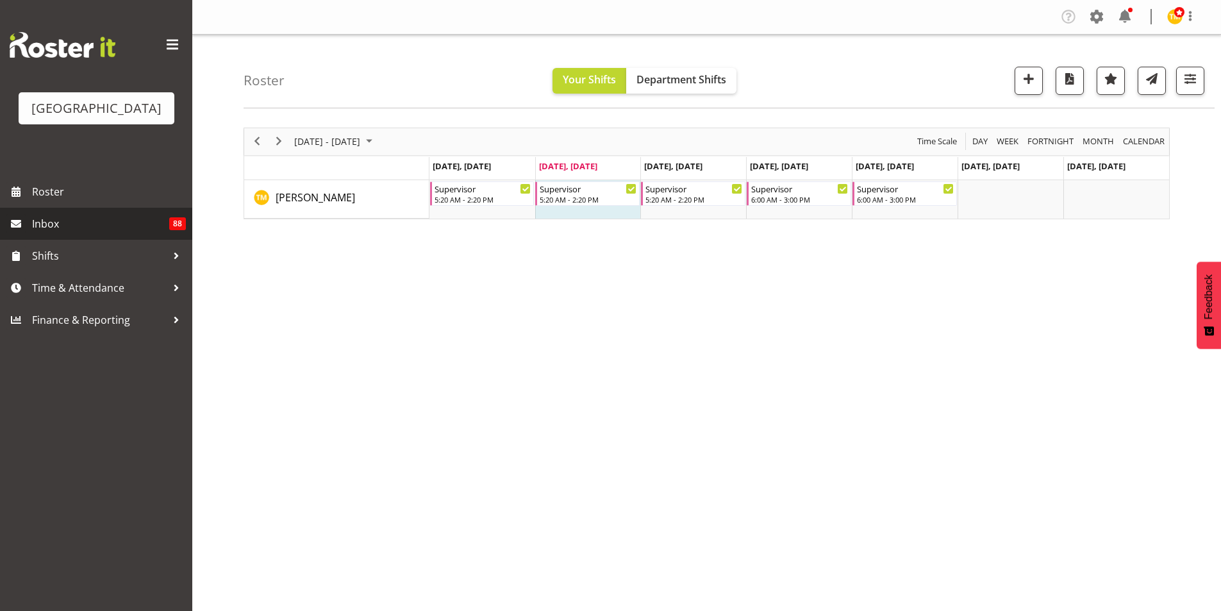
click at [91, 214] on span "Inbox" at bounding box center [100, 223] width 137 height 19
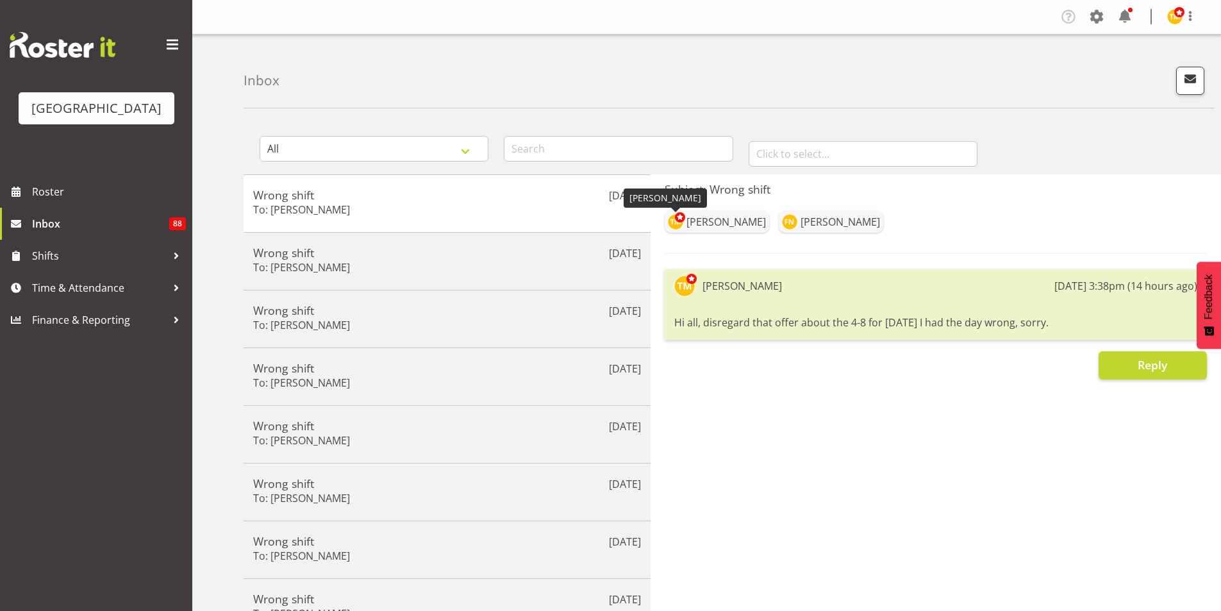
click at [677, 224] on img at bounding box center [675, 221] width 15 height 15
click at [708, 215] on div "[PERSON_NAME]" at bounding box center [725, 221] width 79 height 15
click at [858, 217] on div "[PERSON_NAME]" at bounding box center [839, 221] width 79 height 15
click at [1151, 432] on div "Subject: Wrong shift Thomas Meulenbroek Felix Nicholls Thomas Meulenbroek 18th …" at bounding box center [936, 483] width 570 height 618
click at [87, 289] on span "Time & Attendance" at bounding box center [99, 287] width 135 height 19
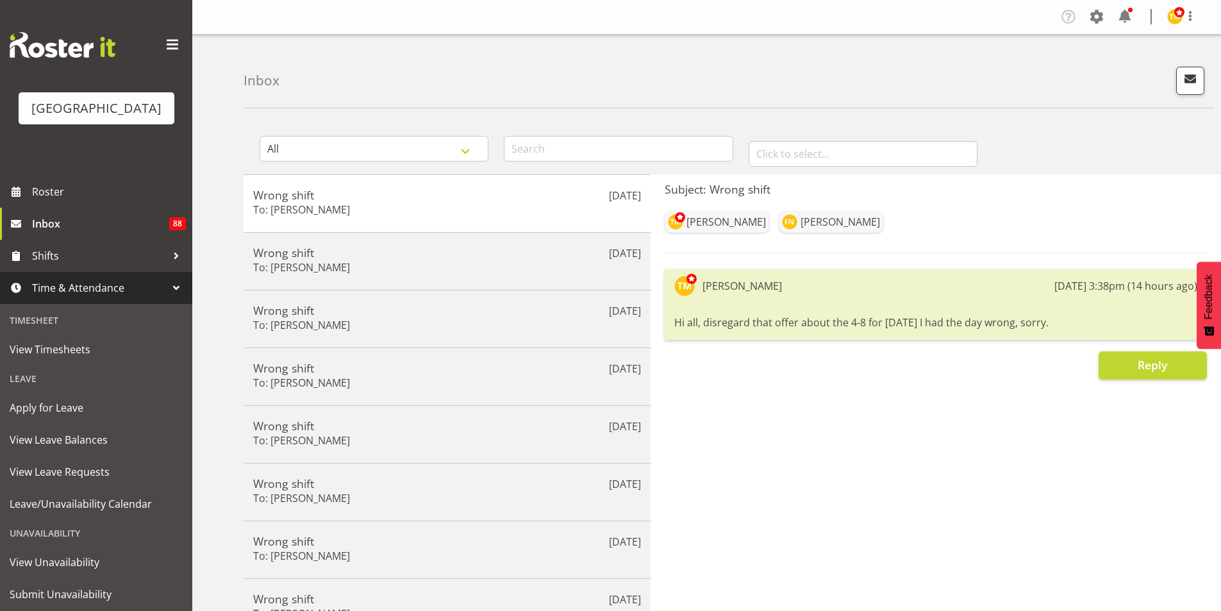
click at [87, 289] on span "Time & Attendance" at bounding box center [99, 287] width 135 height 19
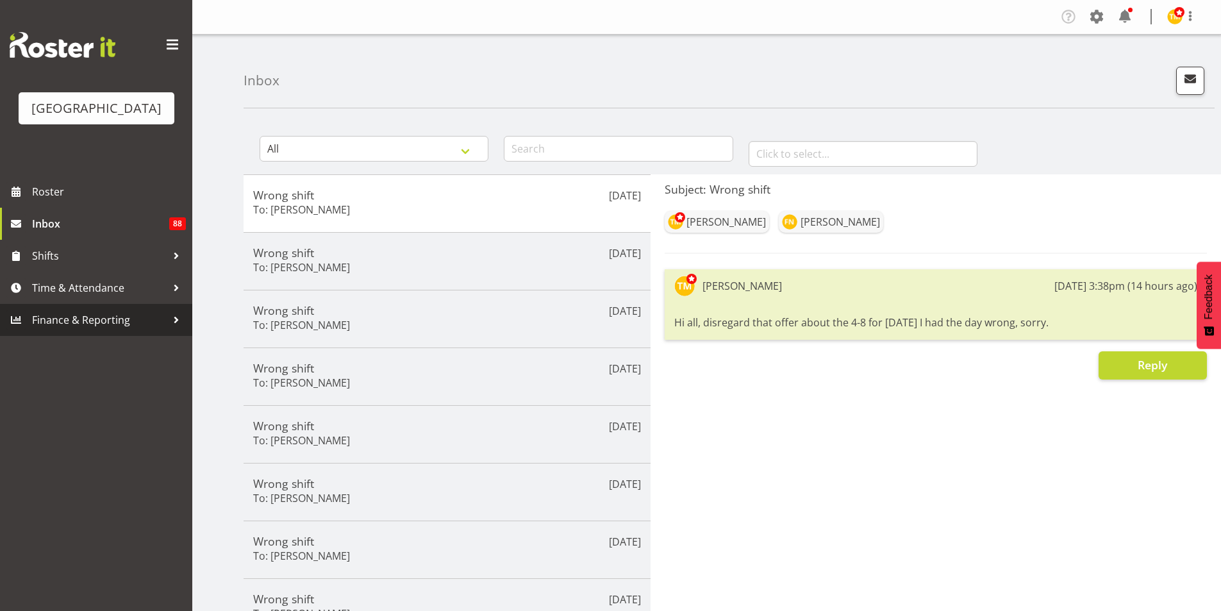
click at [86, 310] on span "Finance & Reporting" at bounding box center [99, 319] width 135 height 19
click at [103, 181] on link "Roster" at bounding box center [96, 192] width 192 height 32
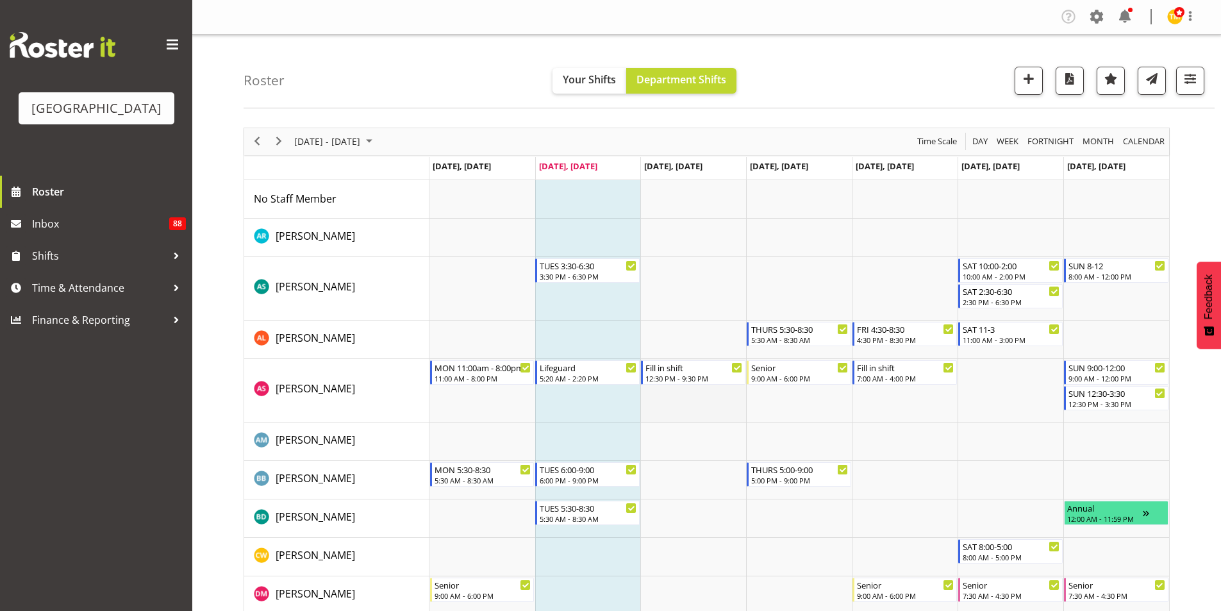
click at [679, 408] on td "Timeline Week of August 19, 2025" at bounding box center [693, 390] width 106 height 63
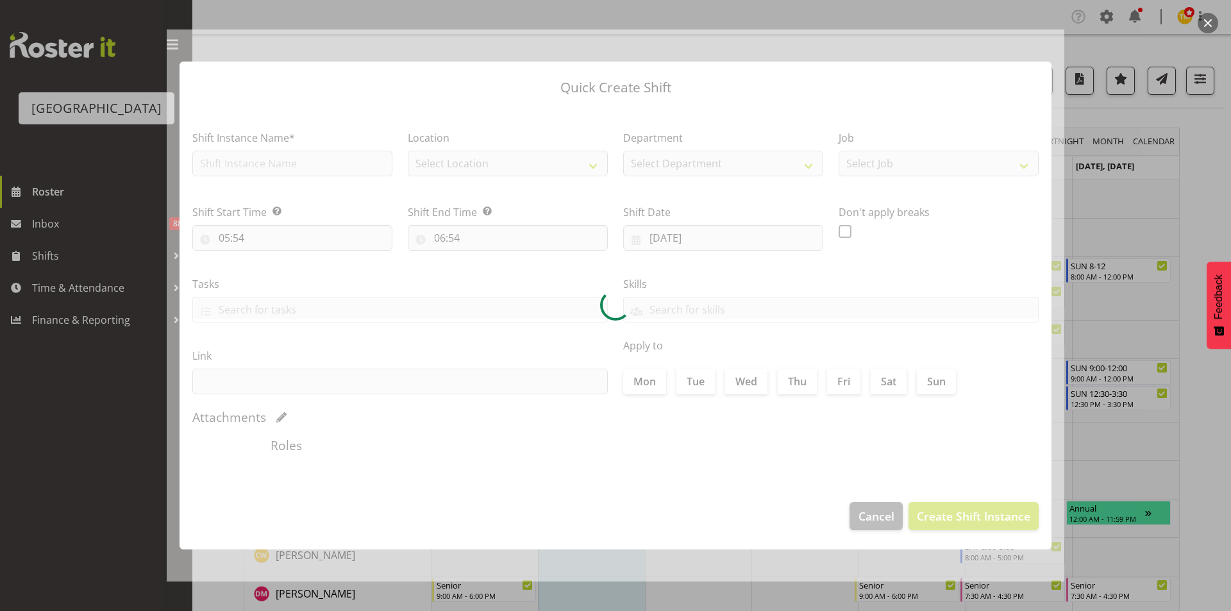
type input "20/08/2025"
checkbox input "true"
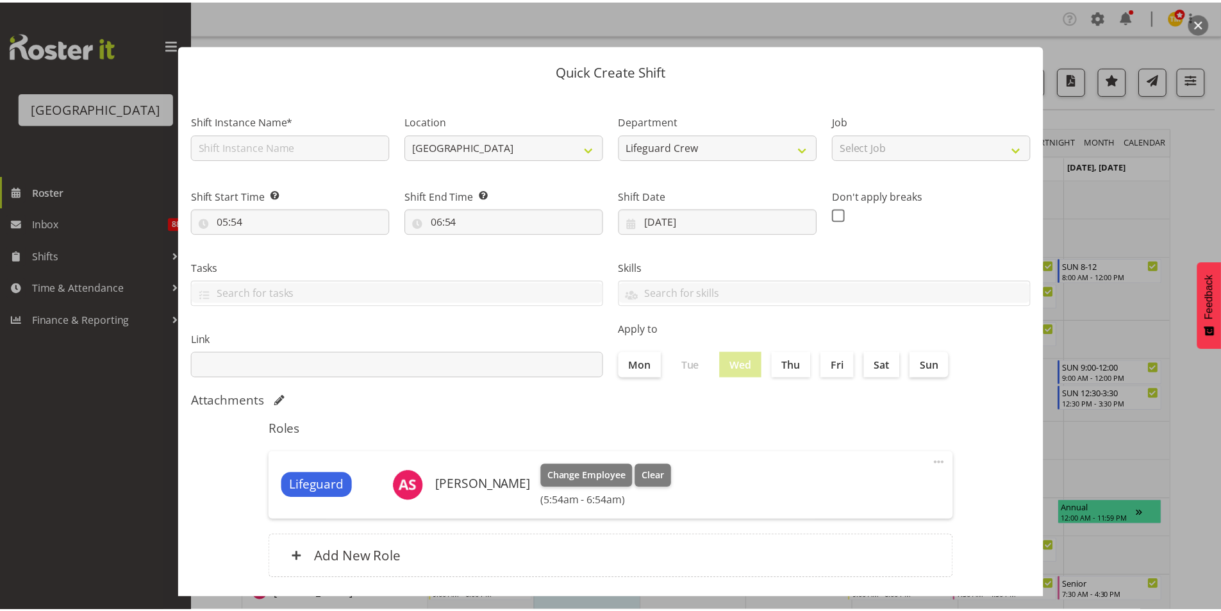
scroll to position [69, 0]
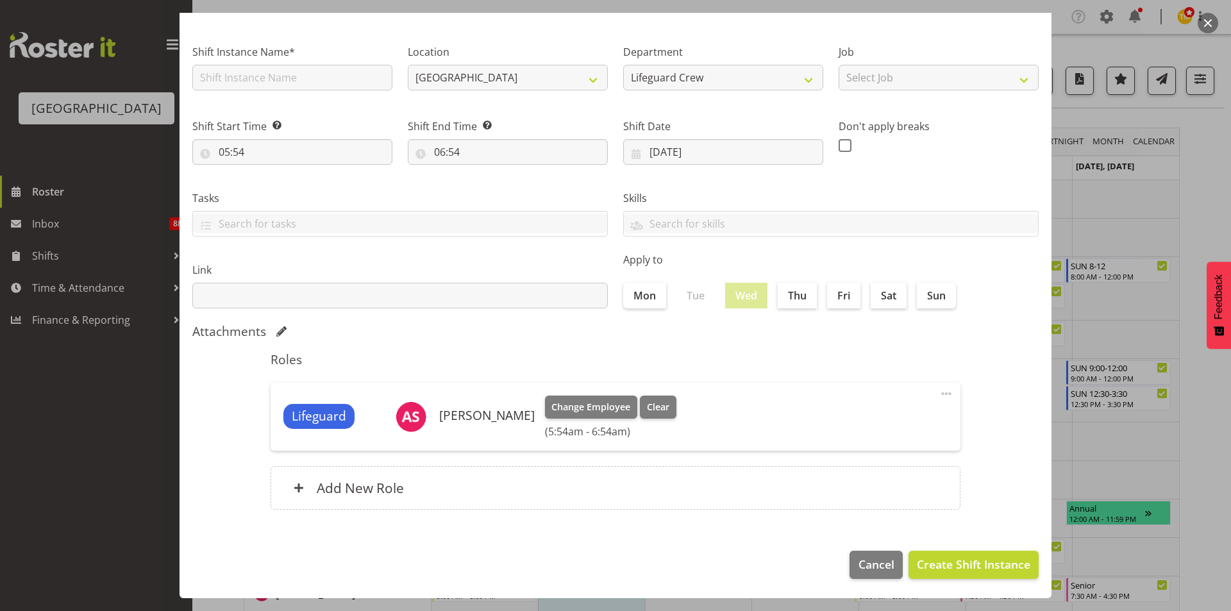
click at [1213, 28] on button "button" at bounding box center [1207, 23] width 21 height 21
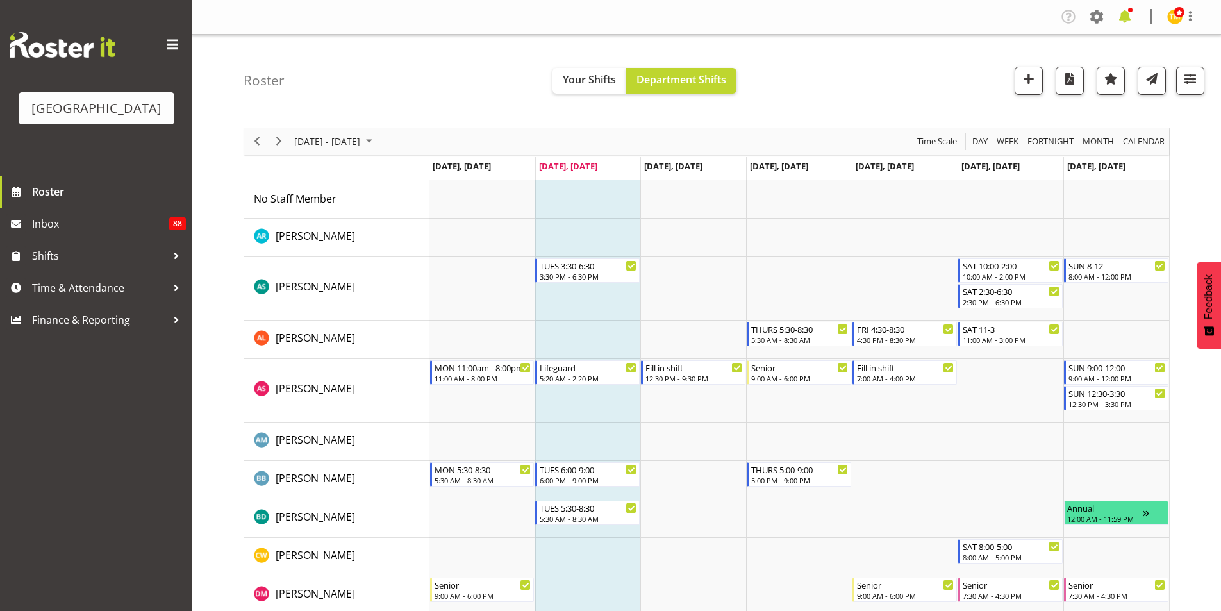
click at [1132, 17] on span at bounding box center [1125, 16] width 21 height 21
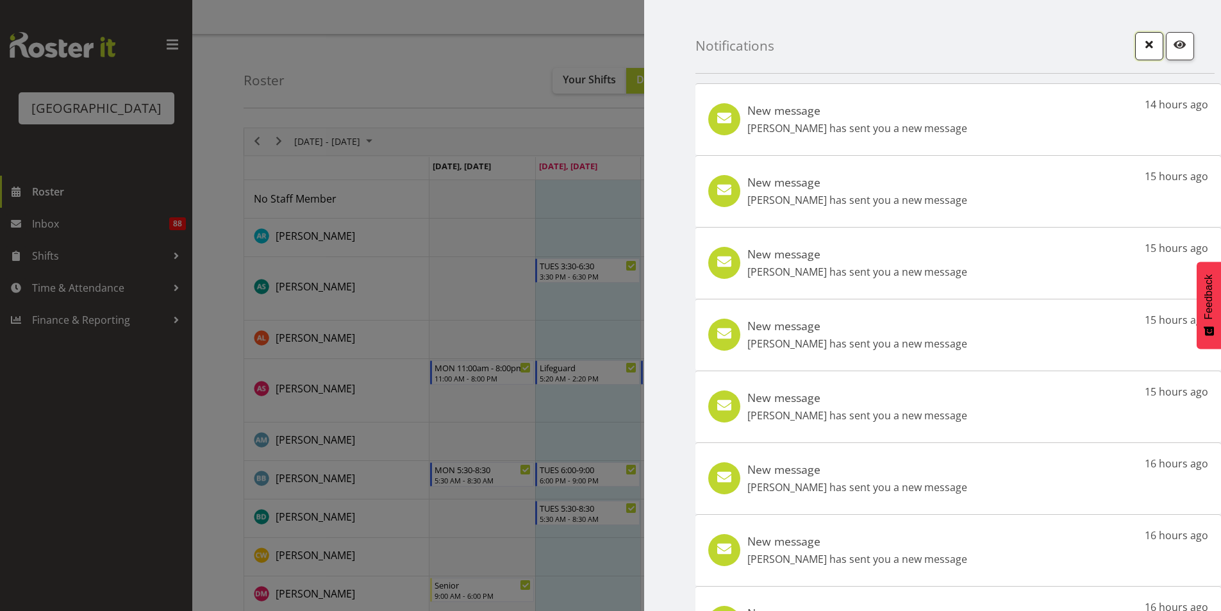
click at [1146, 39] on span "button" at bounding box center [1149, 44] width 17 height 17
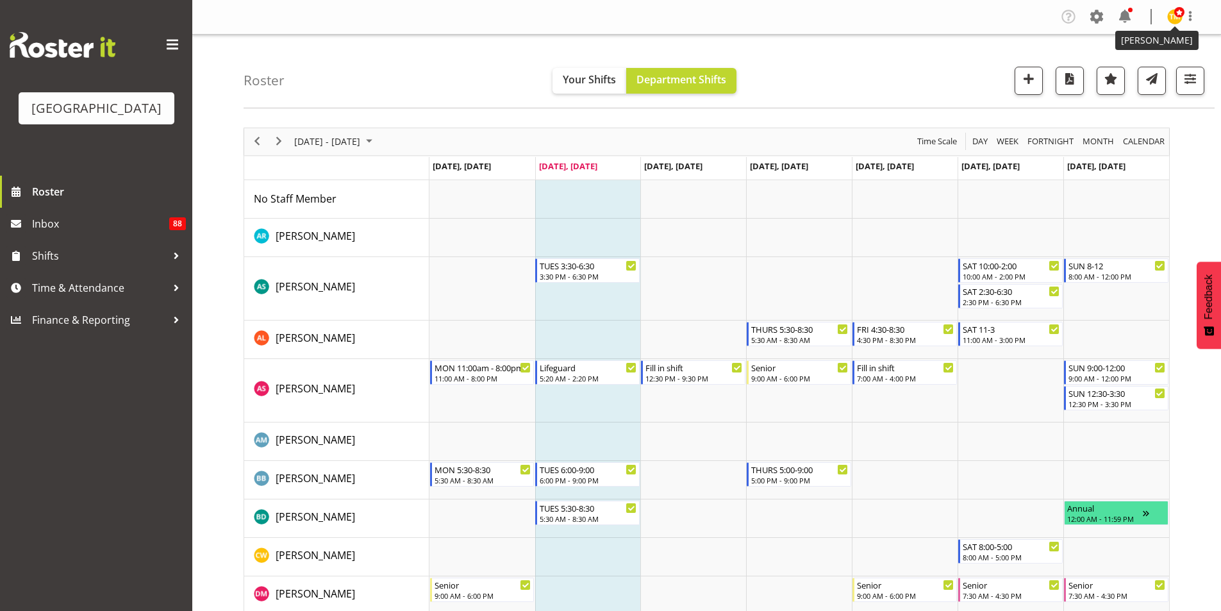
click at [1181, 13] on span at bounding box center [1179, 12] width 10 height 10
click at [1156, 67] on link "Log Out" at bounding box center [1136, 67] width 123 height 23
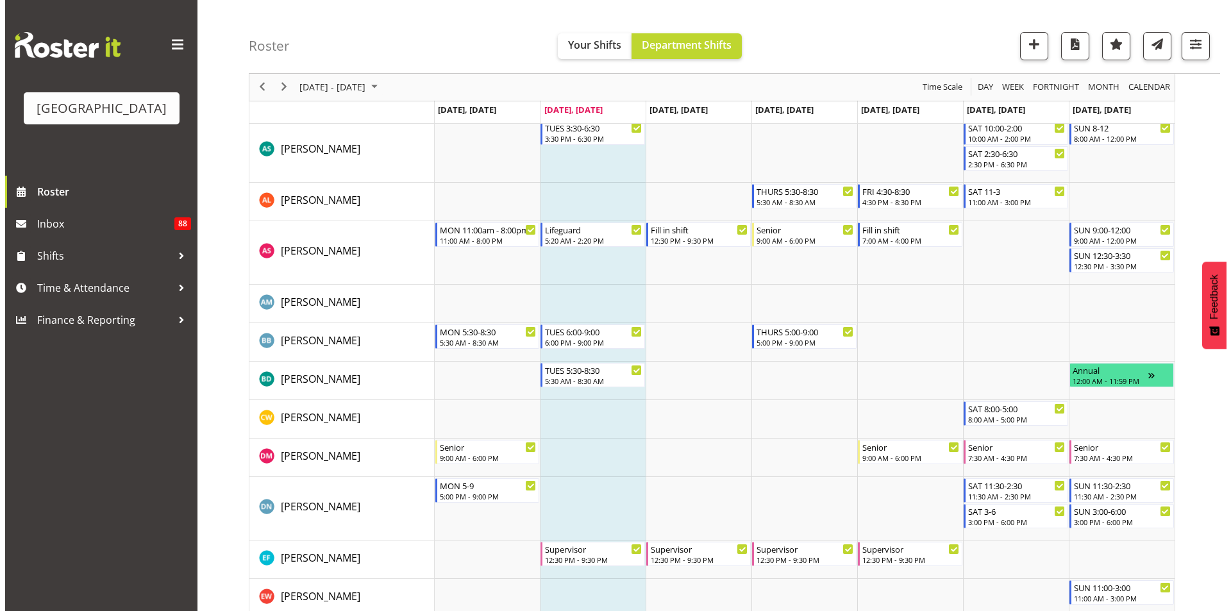
scroll to position [192, 0]
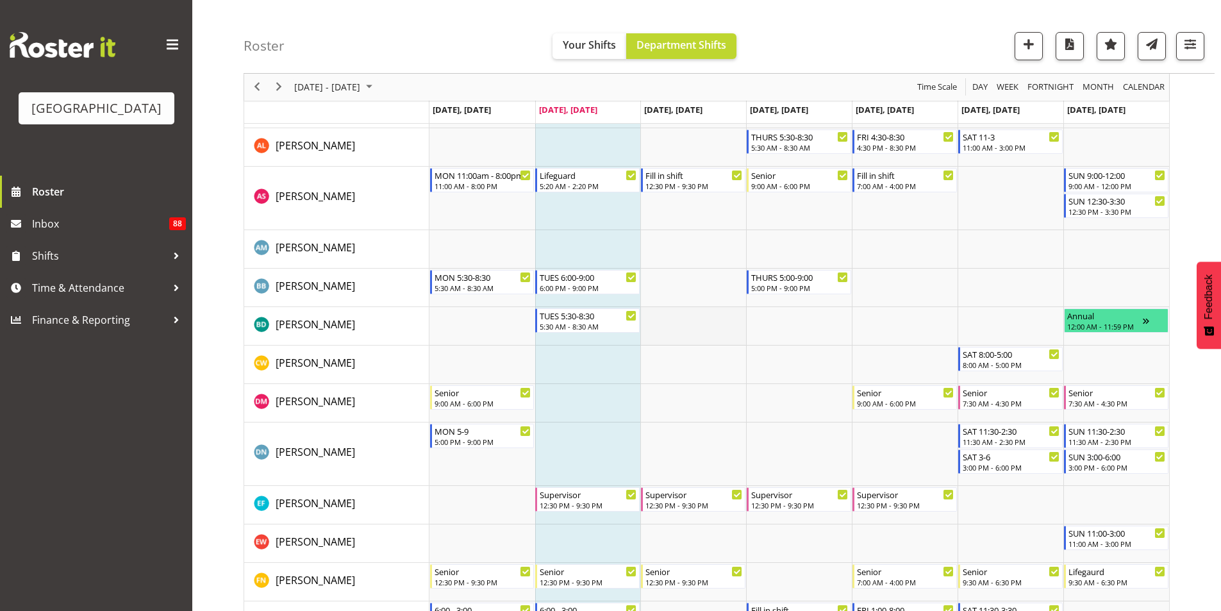
click at [675, 324] on td "Timeline Week of August 19, 2025" at bounding box center [693, 326] width 106 height 38
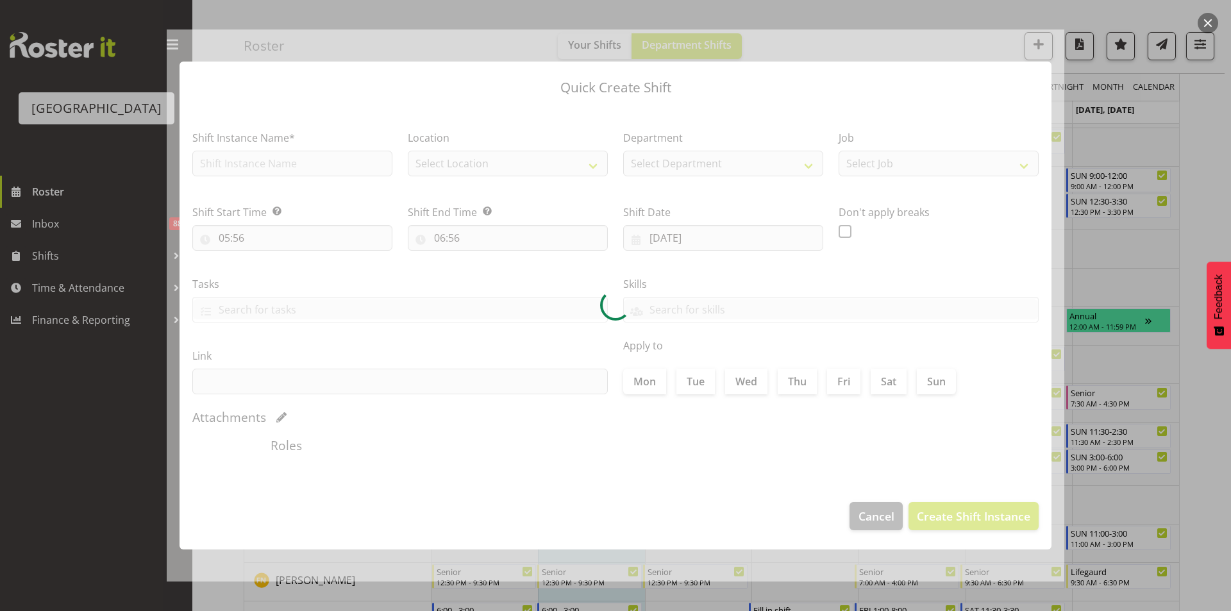
type input "[DATE]"
checkbox input "true"
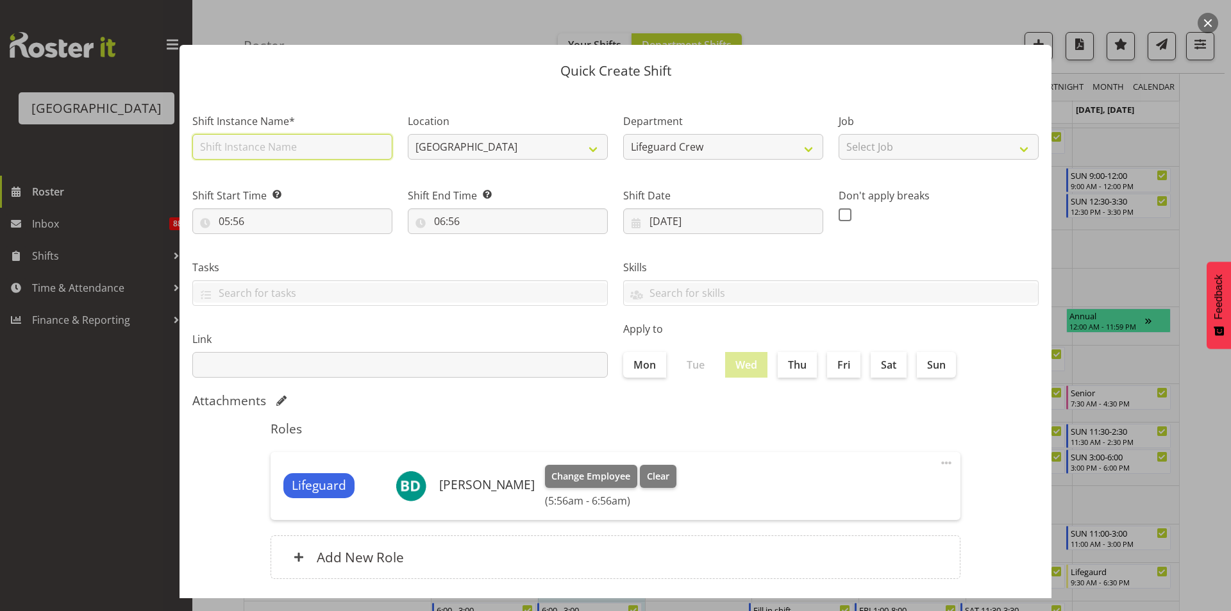
click at [321, 145] on input "text" at bounding box center [292, 147] width 200 height 26
type input "Lifeguard"
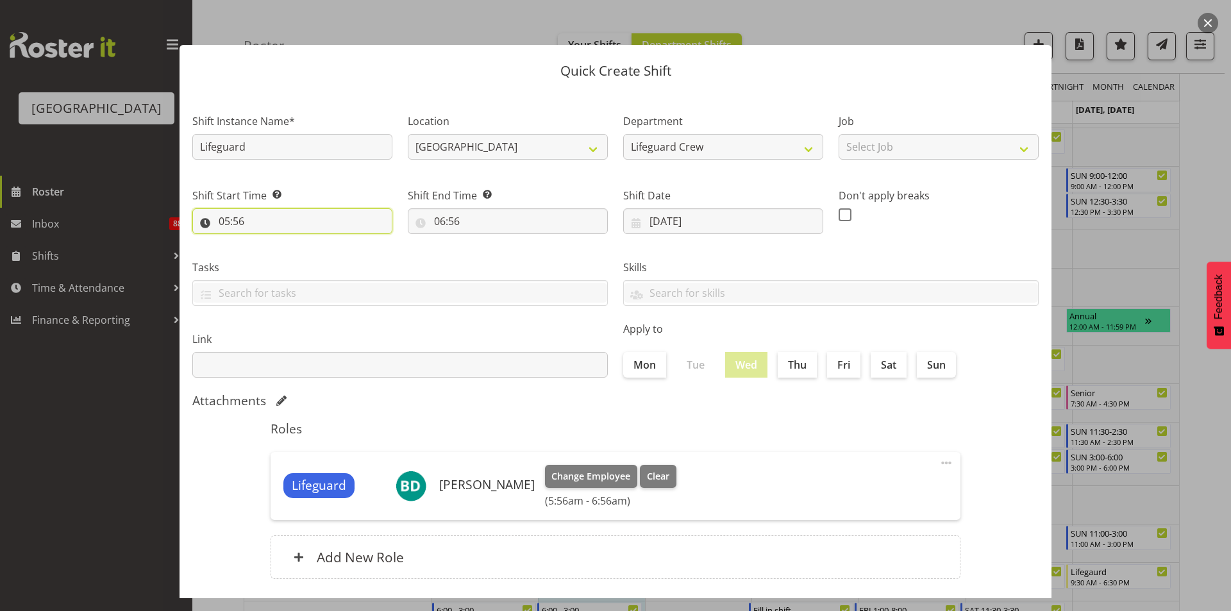
click at [282, 224] on input "05:56" at bounding box center [292, 221] width 200 height 26
click at [272, 253] on select "00 01 02 03 04 05 06 07 08 09 10 11 12 13 14 15 16 17 18 19 20 21 22 23" at bounding box center [279, 255] width 29 height 26
click at [265, 242] on select "00 01 02 03 04 05 06 07 08 09 10 11 12 13 14 15 16 17 18 19 20 21 22 23" at bounding box center [279, 255] width 29 height 26
click at [311, 254] on select "00 01 02 03 04 05 06 07 08 09 10 11 12 13 14 15 16 17 18 19 20 21 22 23 24 25 2…" at bounding box center [313, 255] width 29 height 26
select select "20"
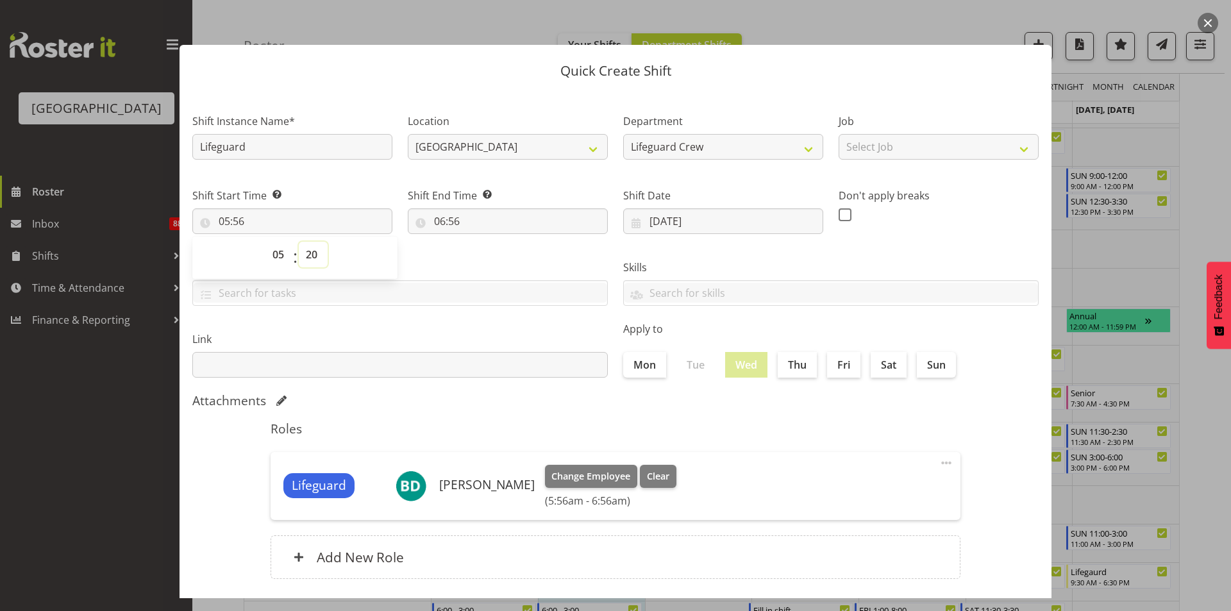
click at [299, 242] on select "00 01 02 03 04 05 06 07 08 09 10 11 12 13 14 15 16 17 18 19 20 21 22 23 24 25 2…" at bounding box center [313, 255] width 29 height 26
type input "05:20"
click at [499, 218] on input "06:56" at bounding box center [508, 221] width 200 height 26
click at [487, 260] on select "00 01 02 03 04 05 06 07 08 09 10 11 12 13 14 15 16 17 18 19 20 21 22 23" at bounding box center [495, 255] width 29 height 26
select select "14"
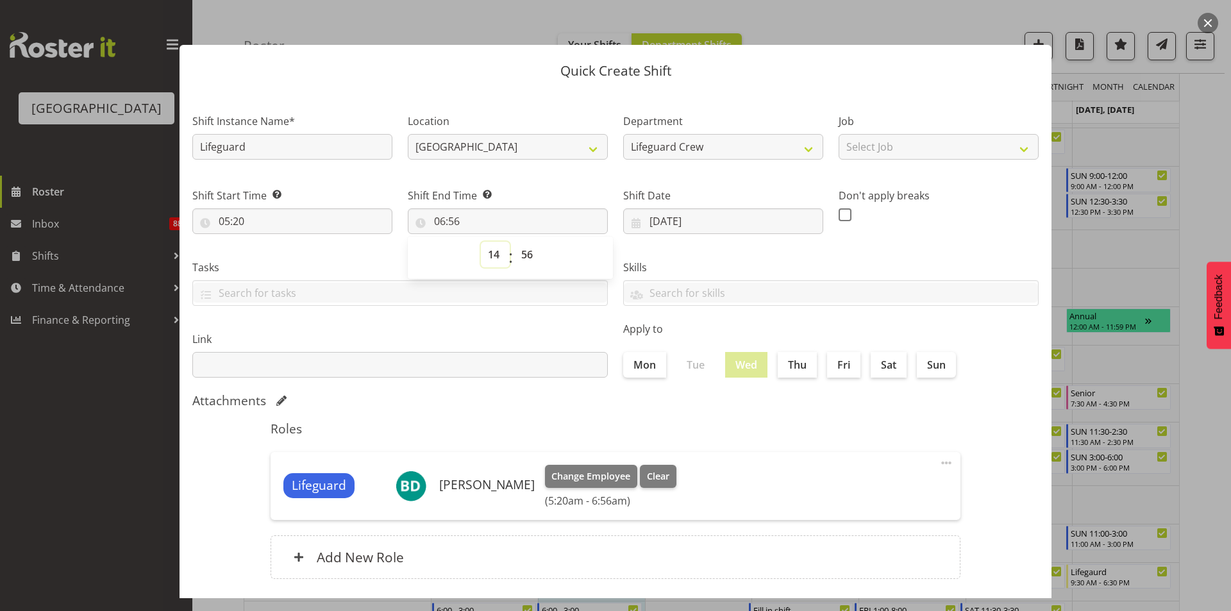
click at [481, 242] on select "00 01 02 03 04 05 06 07 08 09 10 11 12 13 14 15 16 17 18 19 20 21 22 23" at bounding box center [495, 255] width 29 height 26
type input "14:56"
click at [531, 252] on select "00 01 02 03 04 05 06 07 08 09 10 11 12 13 14 15 16 17 18 19 20 21 22 23 24 25 2…" at bounding box center [528, 255] width 29 height 26
select select "20"
click at [514, 242] on select "00 01 02 03 04 05 06 07 08 09 10 11 12 13 14 15 16 17 18 19 20 21 22 23 24 25 2…" at bounding box center [528, 255] width 29 height 26
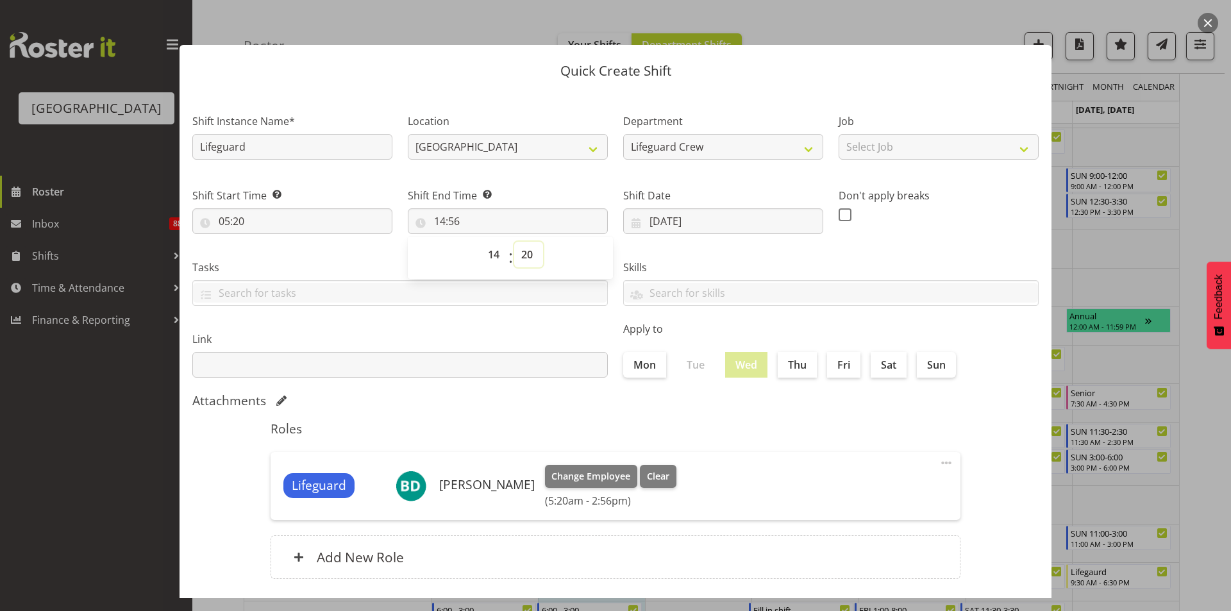
type input "14:20"
click at [542, 332] on label "Link" at bounding box center [399, 338] width 415 height 15
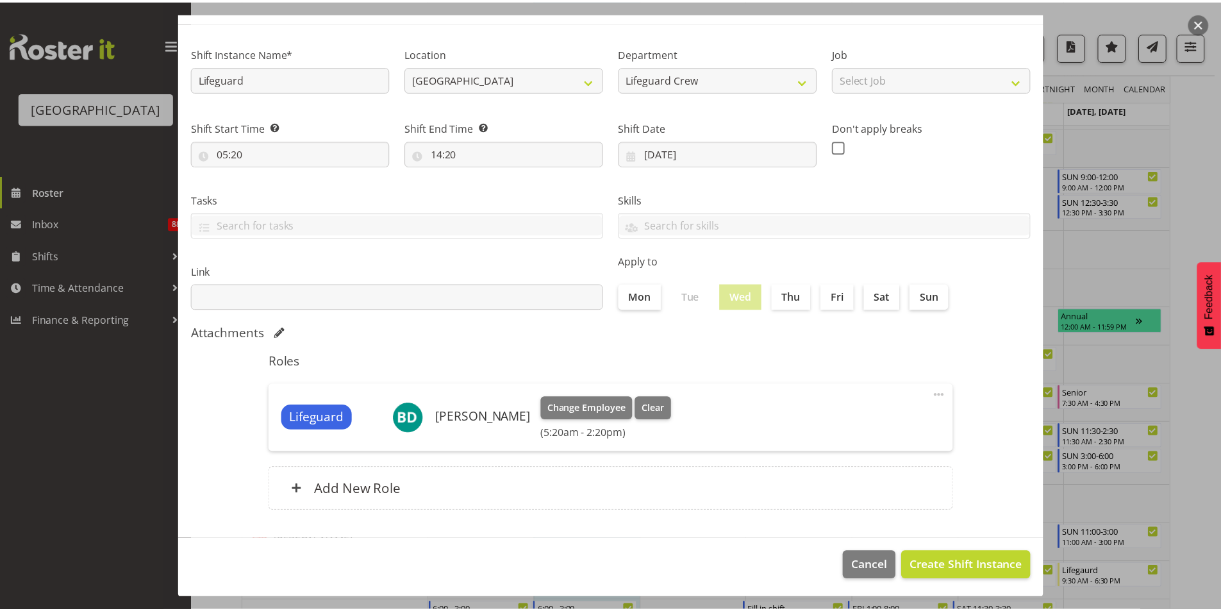
scroll to position [69, 0]
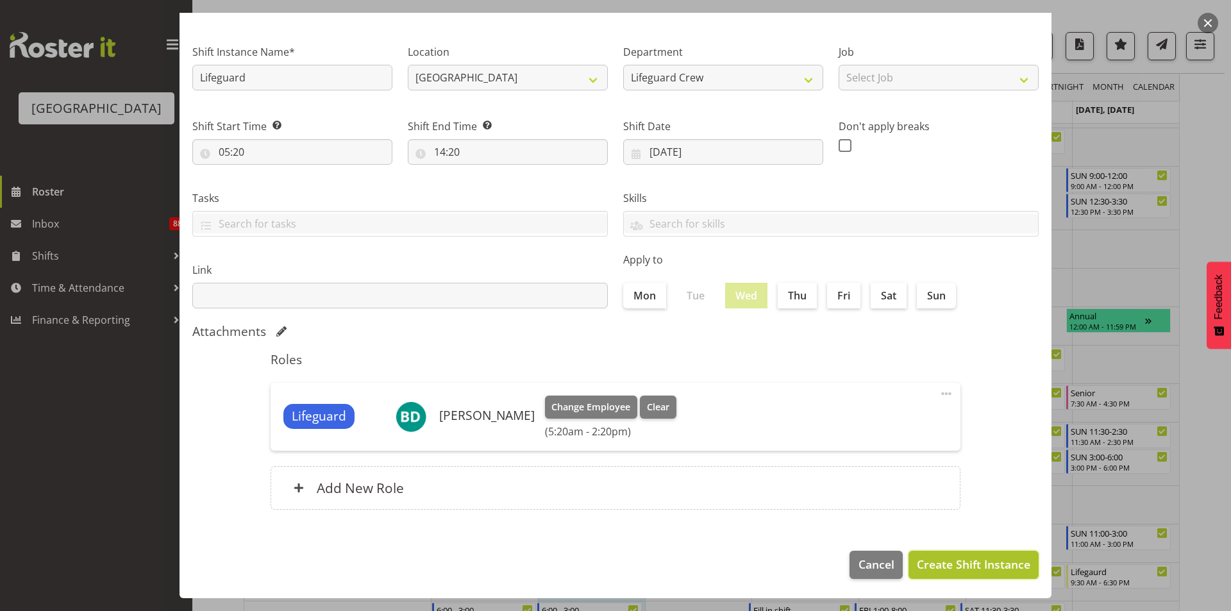
click at [979, 556] on span "Create Shift Instance" at bounding box center [972, 564] width 113 height 17
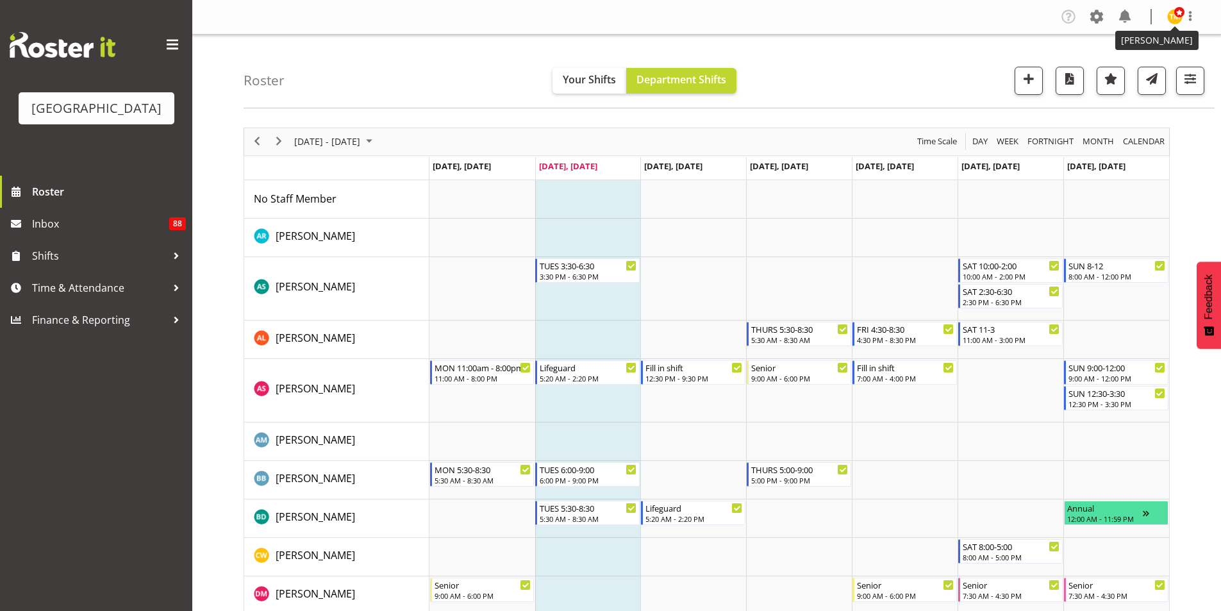
click at [1176, 17] on span at bounding box center [1179, 12] width 10 height 10
click at [1156, 74] on link "Log Out" at bounding box center [1136, 67] width 123 height 23
